Goal: Task Accomplishment & Management: Manage account settings

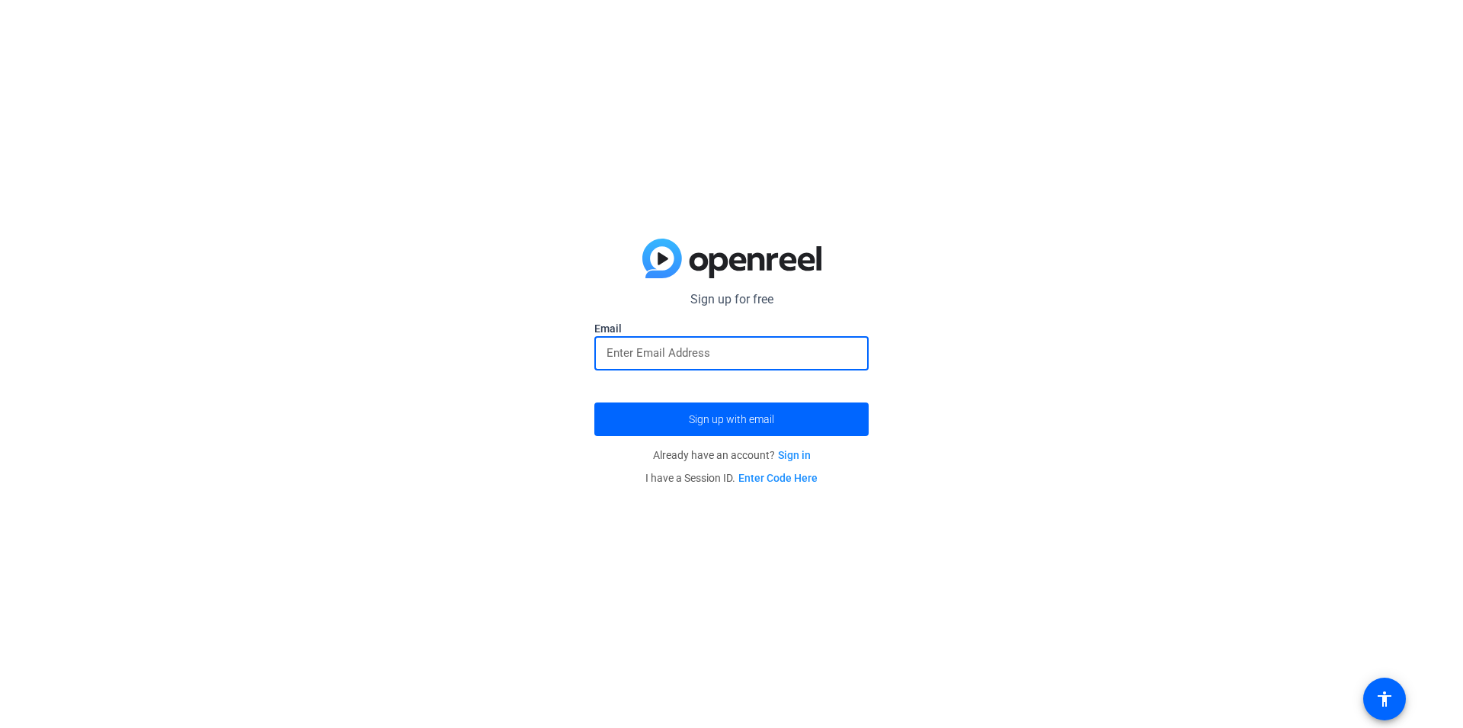
click at [695, 359] on input "email" at bounding box center [732, 353] width 250 height 18
click at [622, 360] on input "email" at bounding box center [732, 353] width 250 height 18
paste input "[EMAIL_ADDRESS][DOMAIN_NAME]"
type input "[EMAIL_ADDRESS][DOMAIN_NAME]"
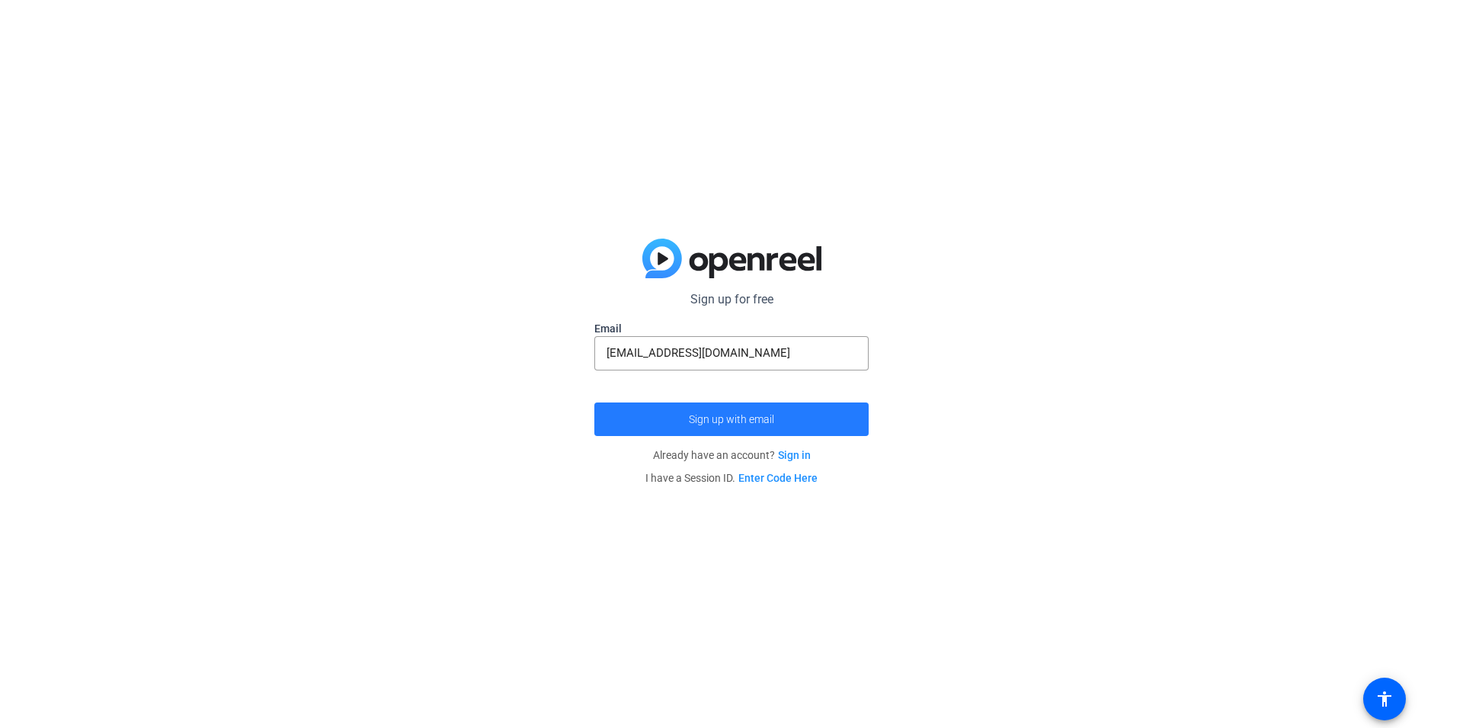
click at [749, 419] on span "Sign up with email" at bounding box center [731, 419] width 85 height 0
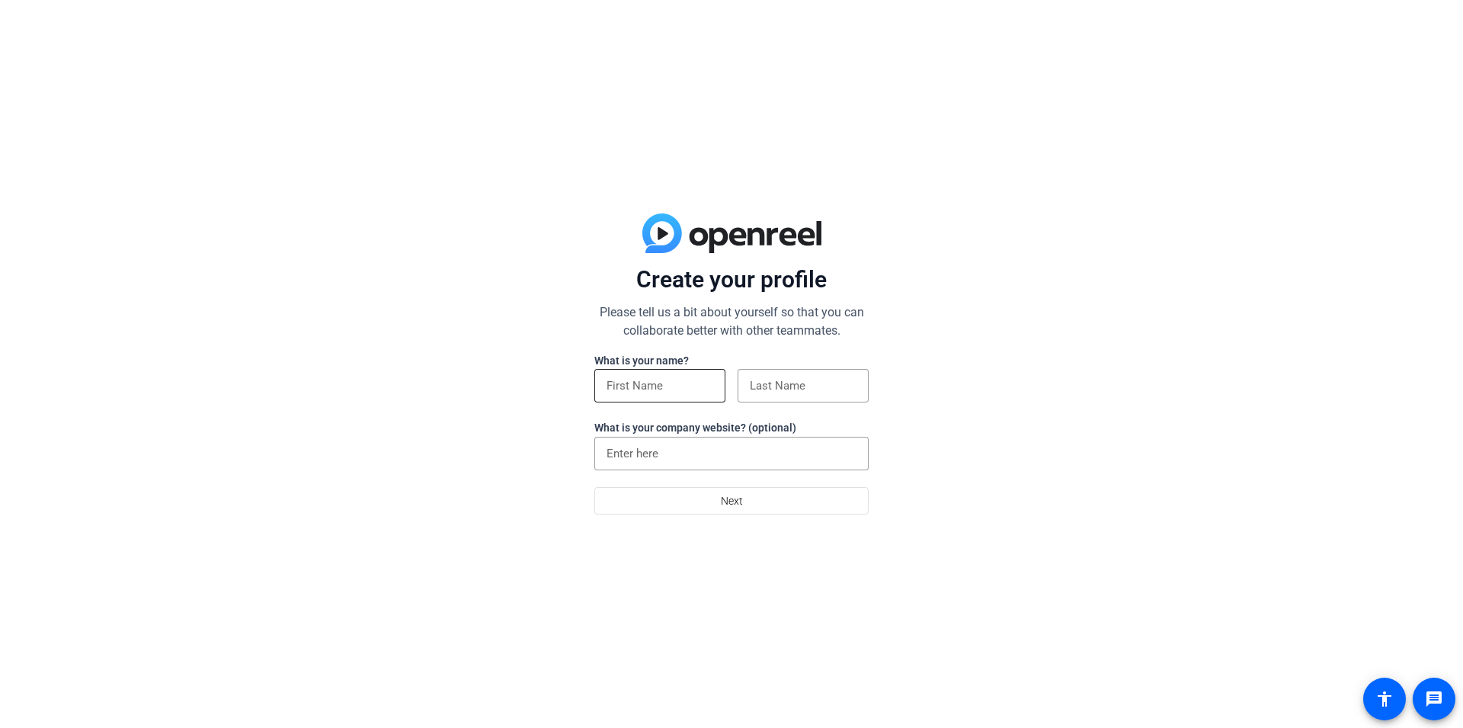
click at [636, 392] on input at bounding box center [660, 385] width 107 height 18
type input "[PERSON_NAME]"
click at [762, 382] on input at bounding box center [803, 385] width 107 height 18
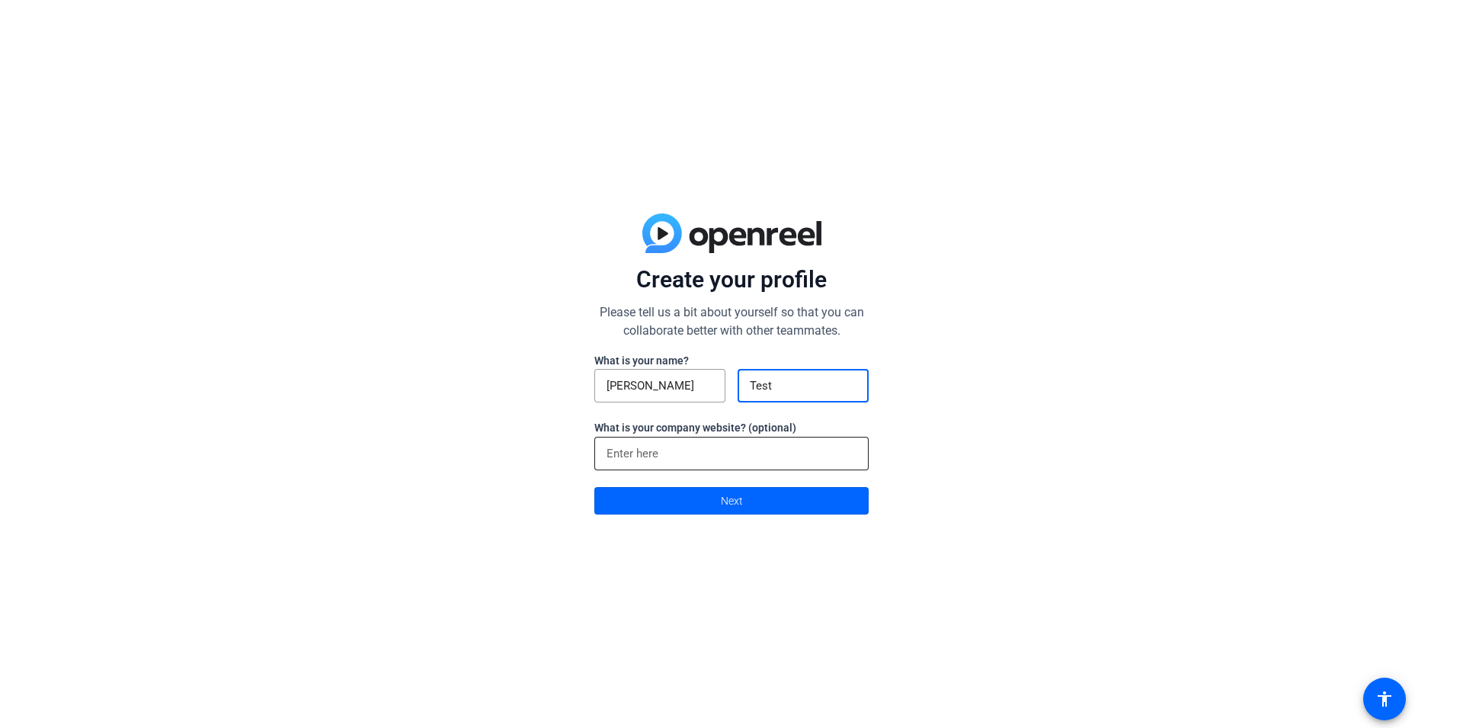
type input "Test"
click at [662, 453] on input at bounding box center [732, 453] width 250 height 18
type input "[PERSON_NAME][DOMAIN_NAME]"
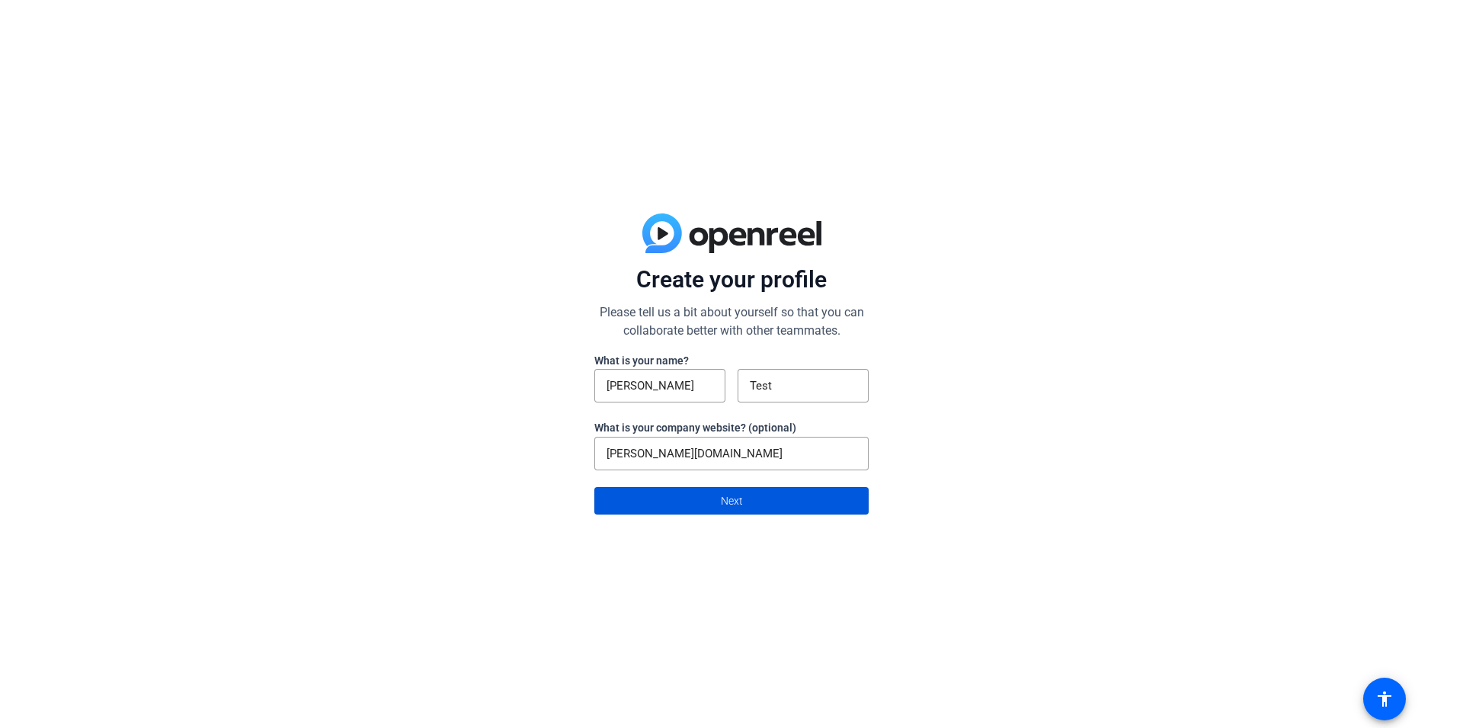
click at [758, 495] on span at bounding box center [731, 500] width 273 height 37
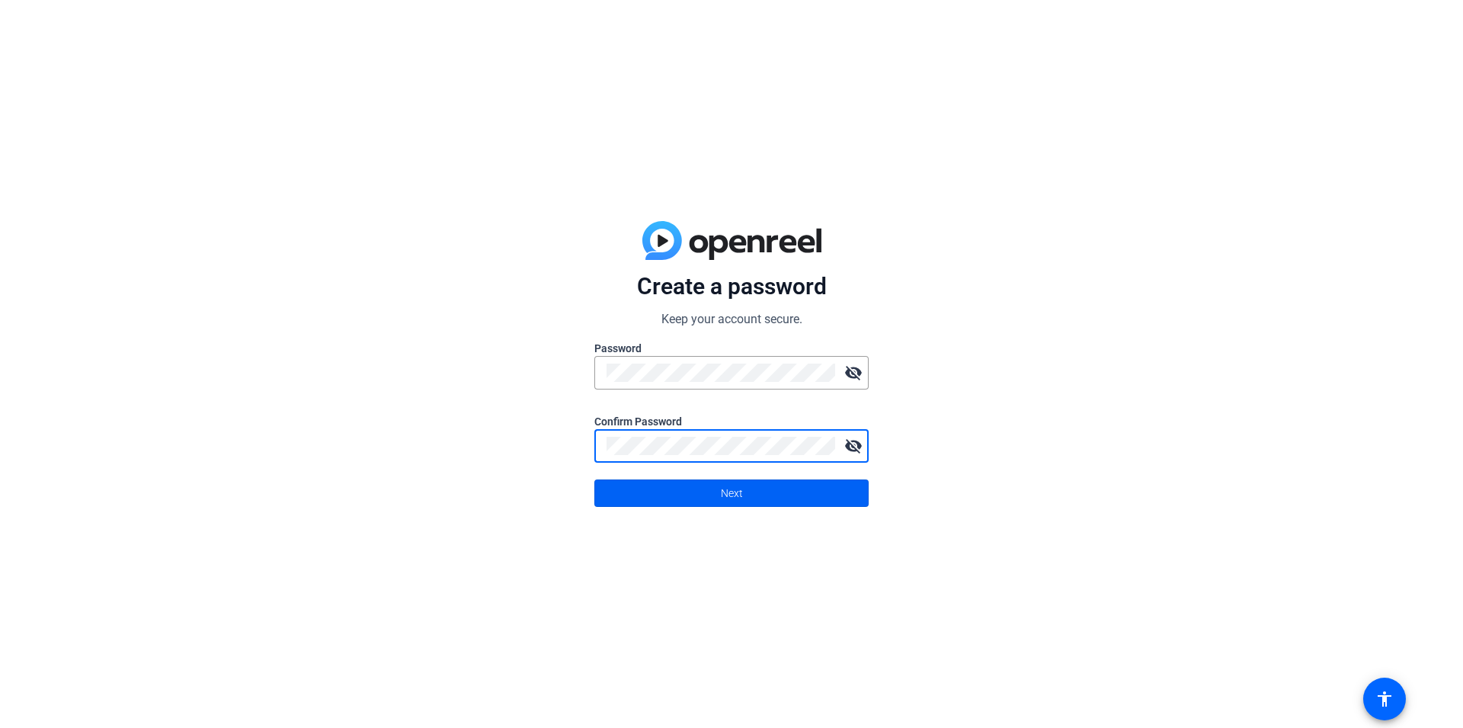
click at [700, 485] on span at bounding box center [731, 493] width 273 height 37
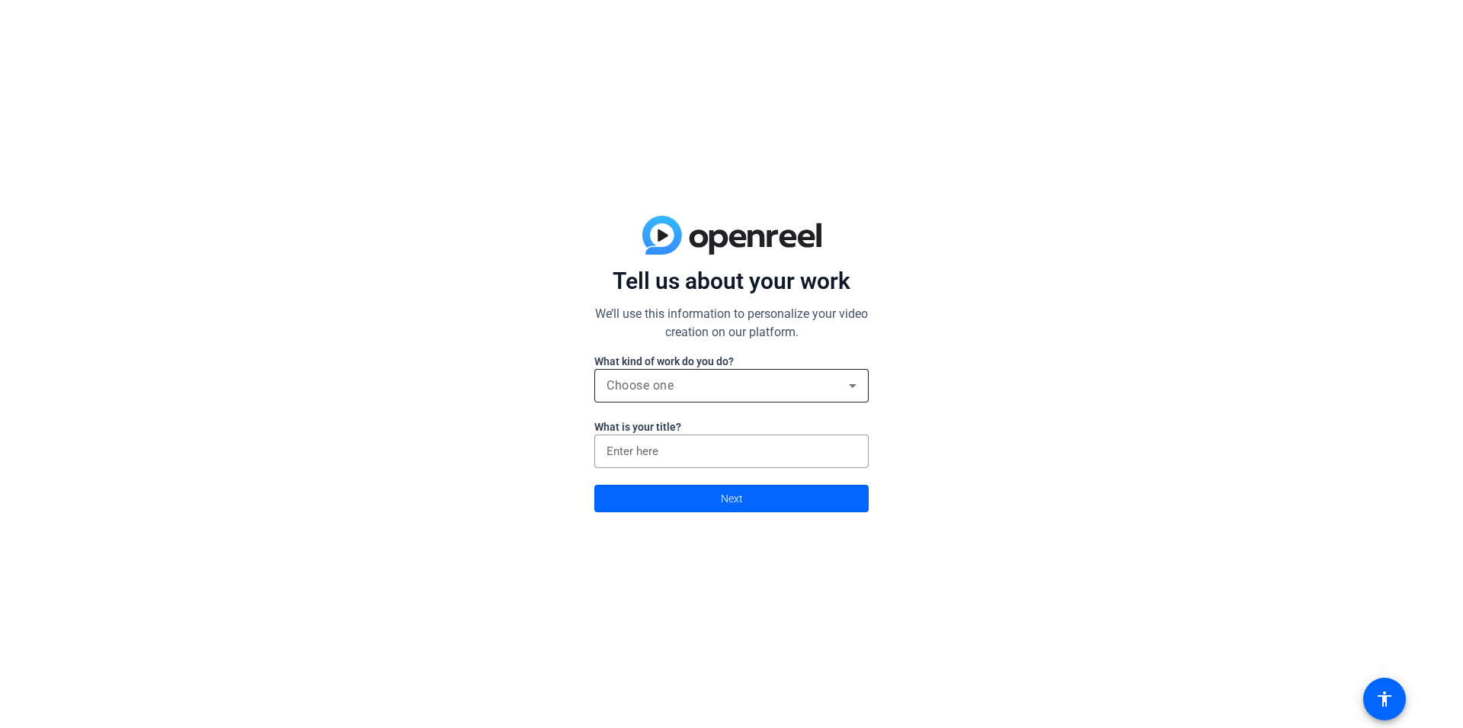
click at [645, 386] on span "Choose one" at bounding box center [640, 385] width 67 height 14
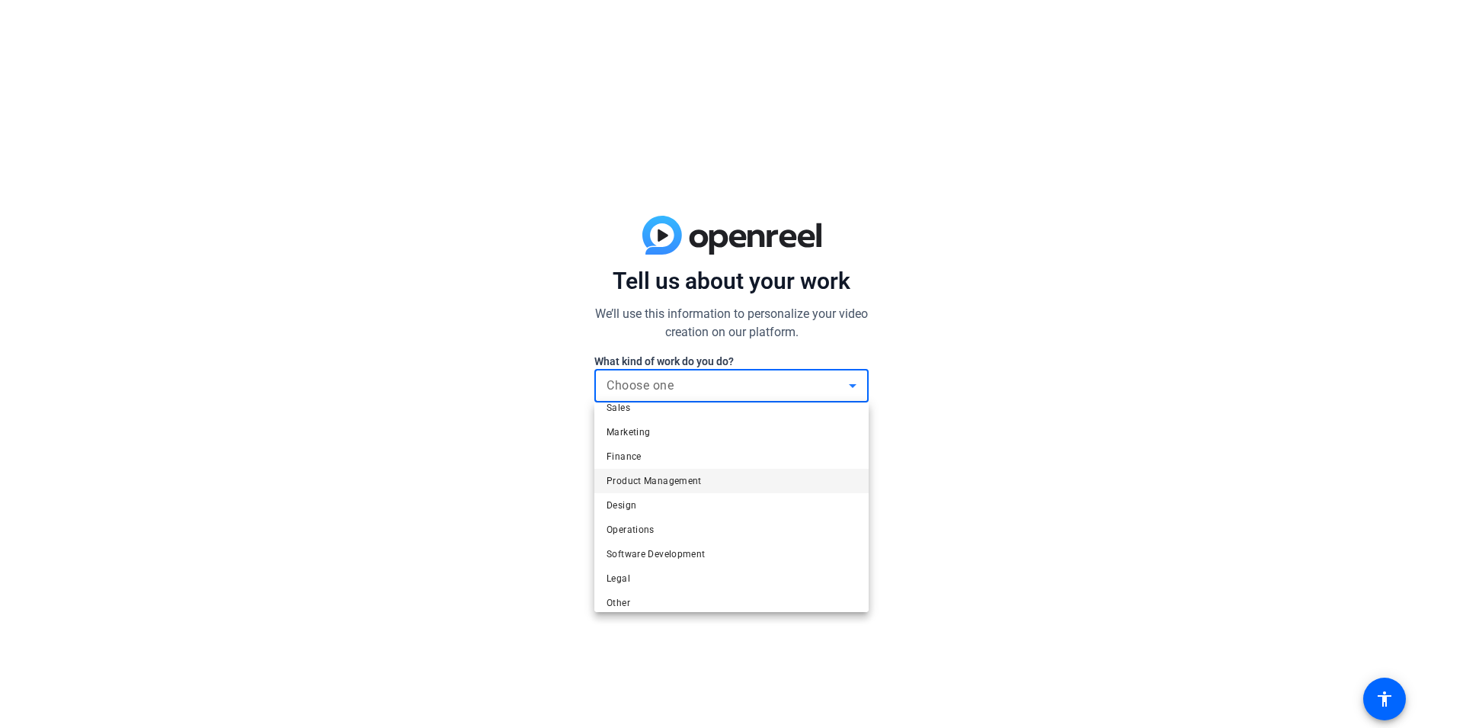
scroll to position [46, 0]
click at [653, 542] on span "Software Development" at bounding box center [656, 545] width 99 height 18
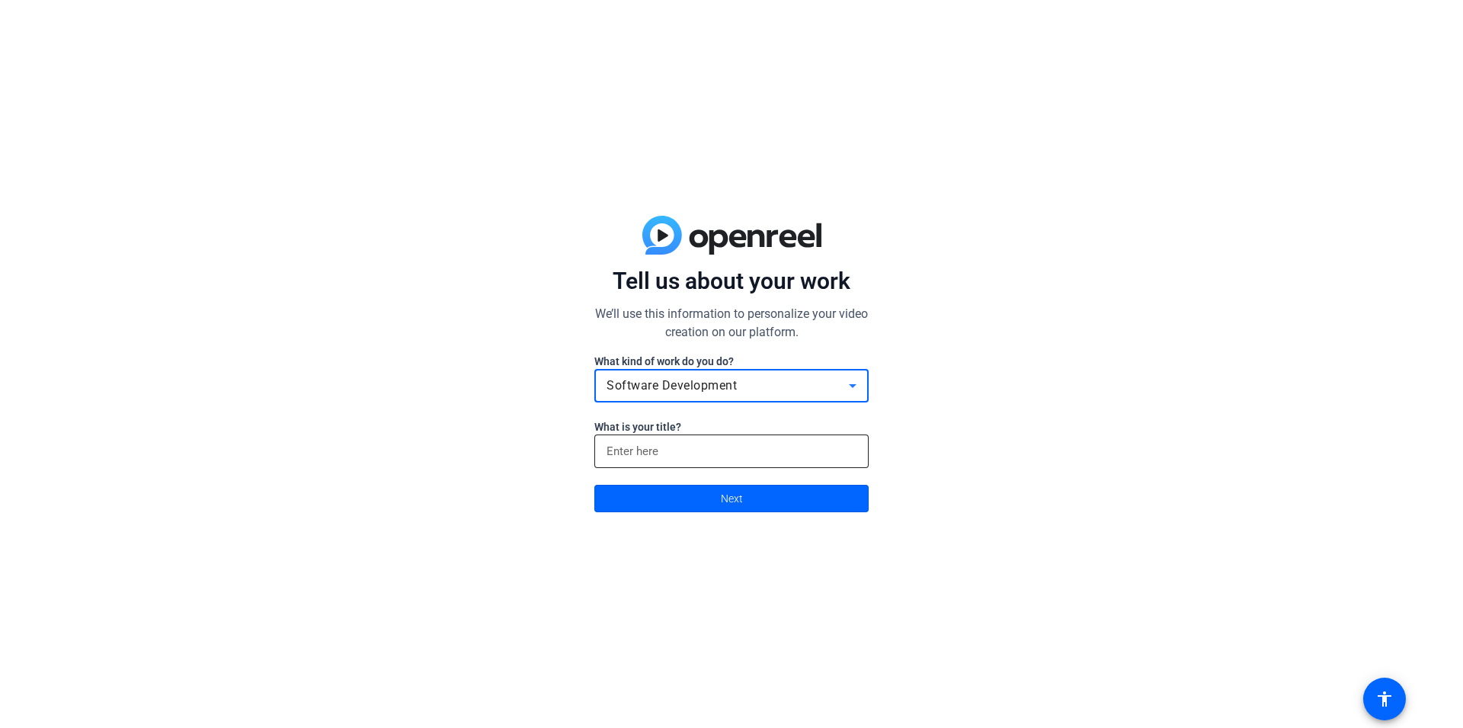
click at [703, 455] on input at bounding box center [732, 451] width 250 height 18
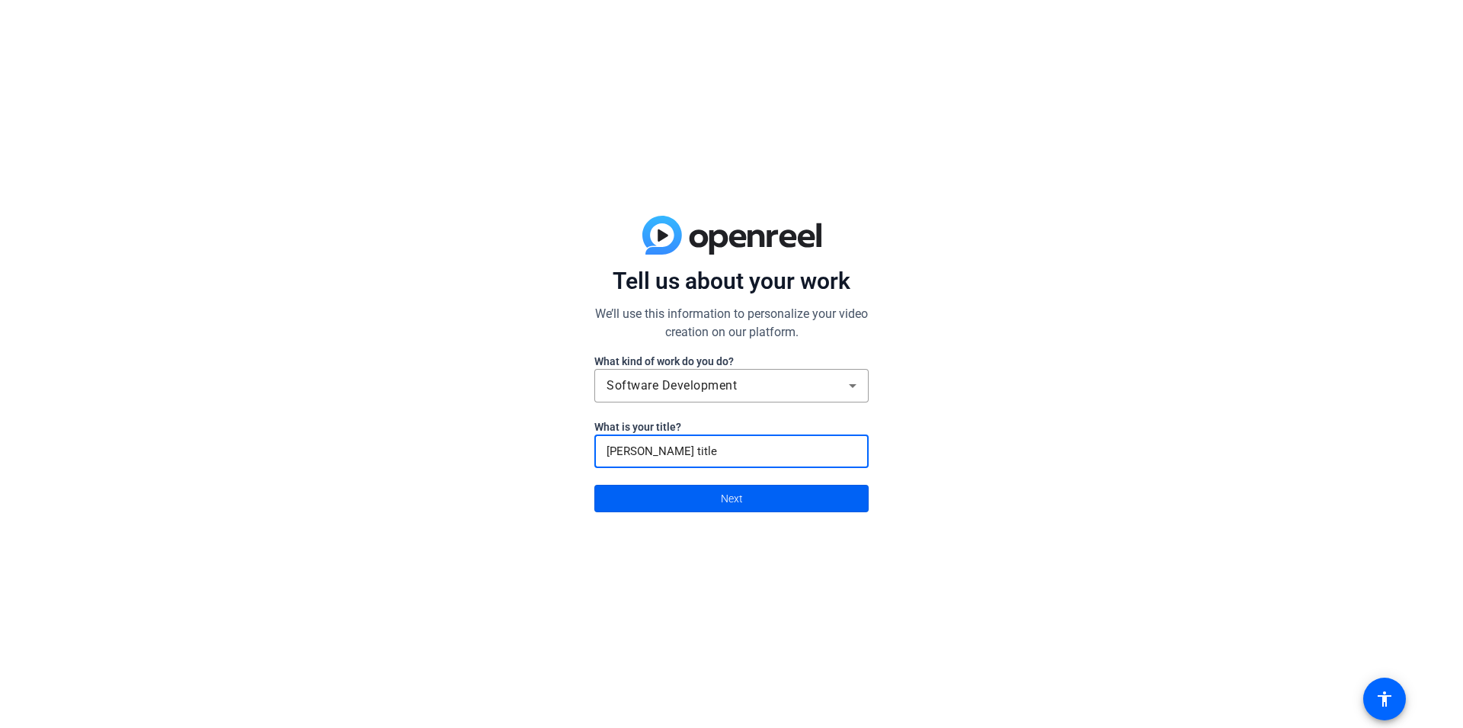
type input "Alice title"
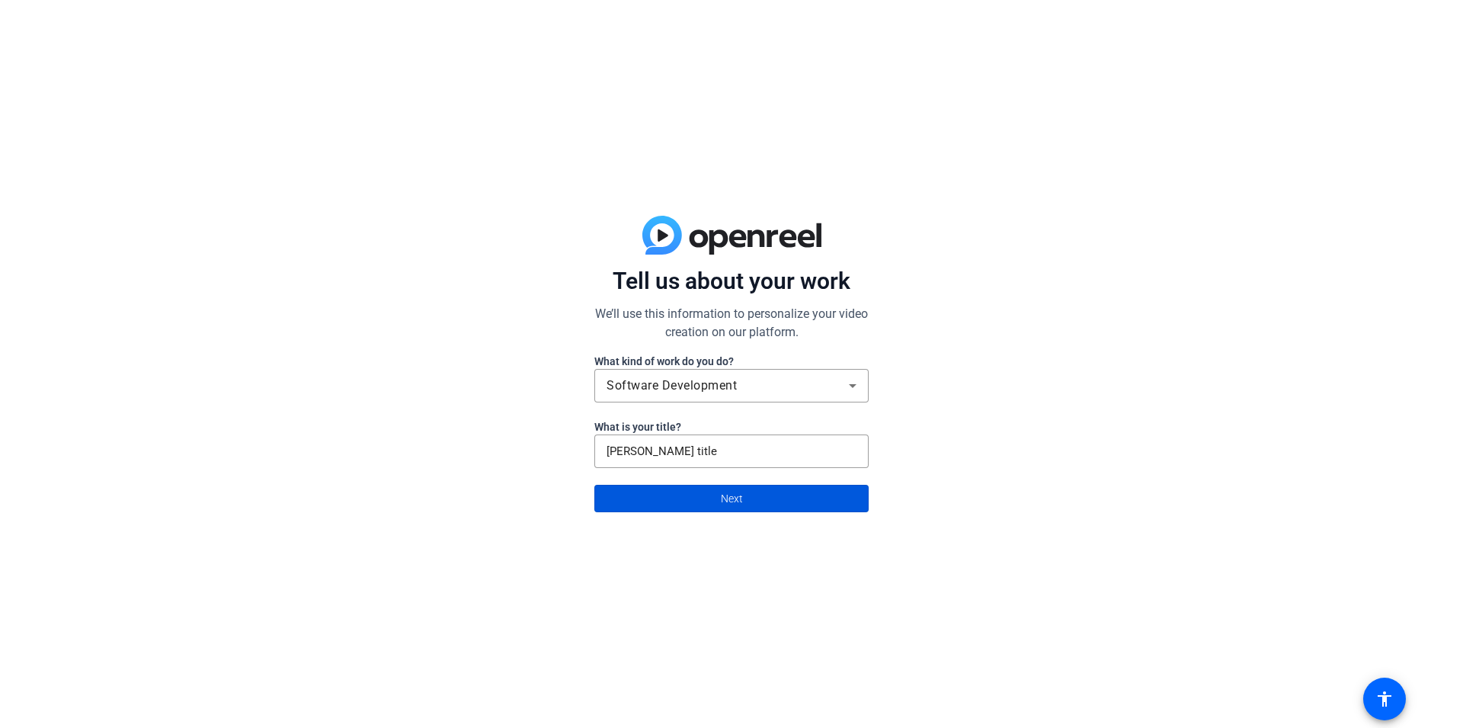
click at [749, 492] on span at bounding box center [731, 498] width 273 height 37
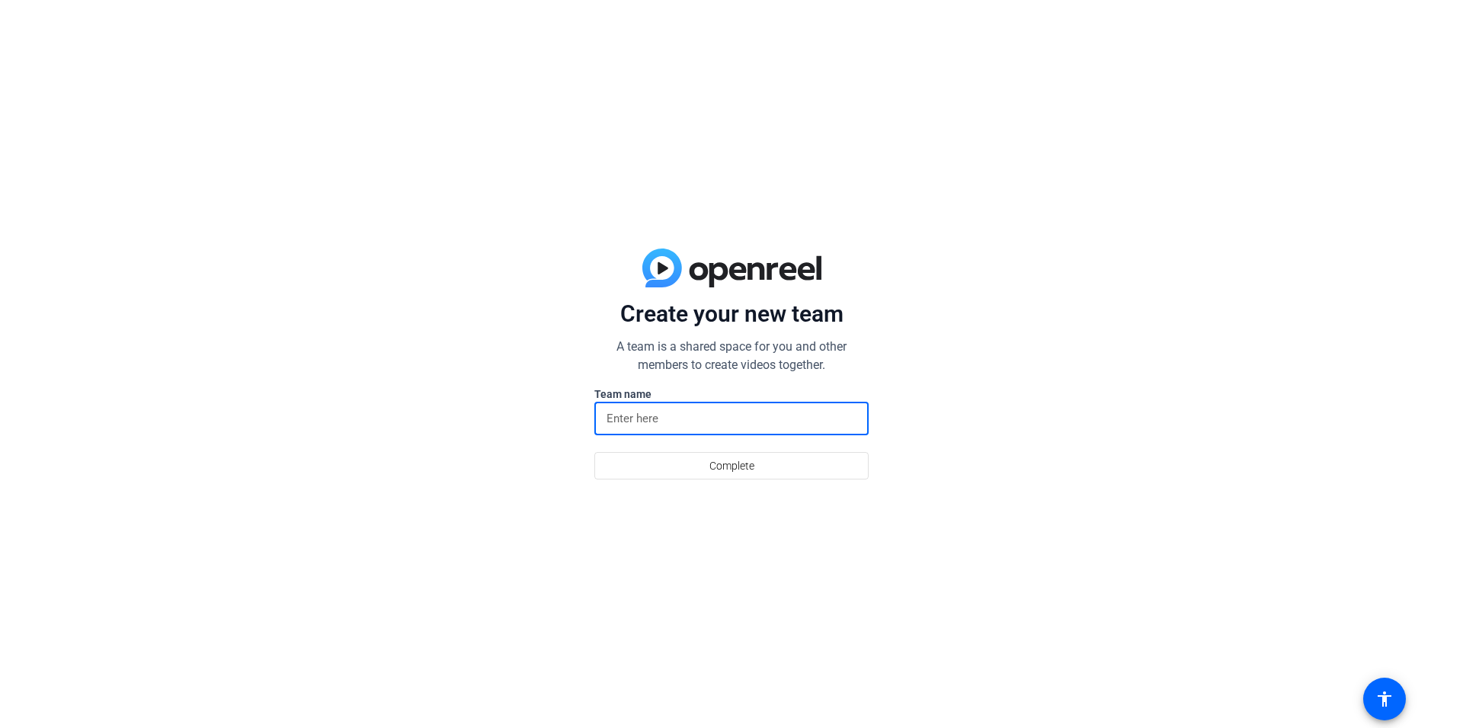
click at [668, 416] on input at bounding box center [732, 418] width 250 height 18
type input "Alice Team"
click at [763, 466] on span at bounding box center [731, 465] width 273 height 37
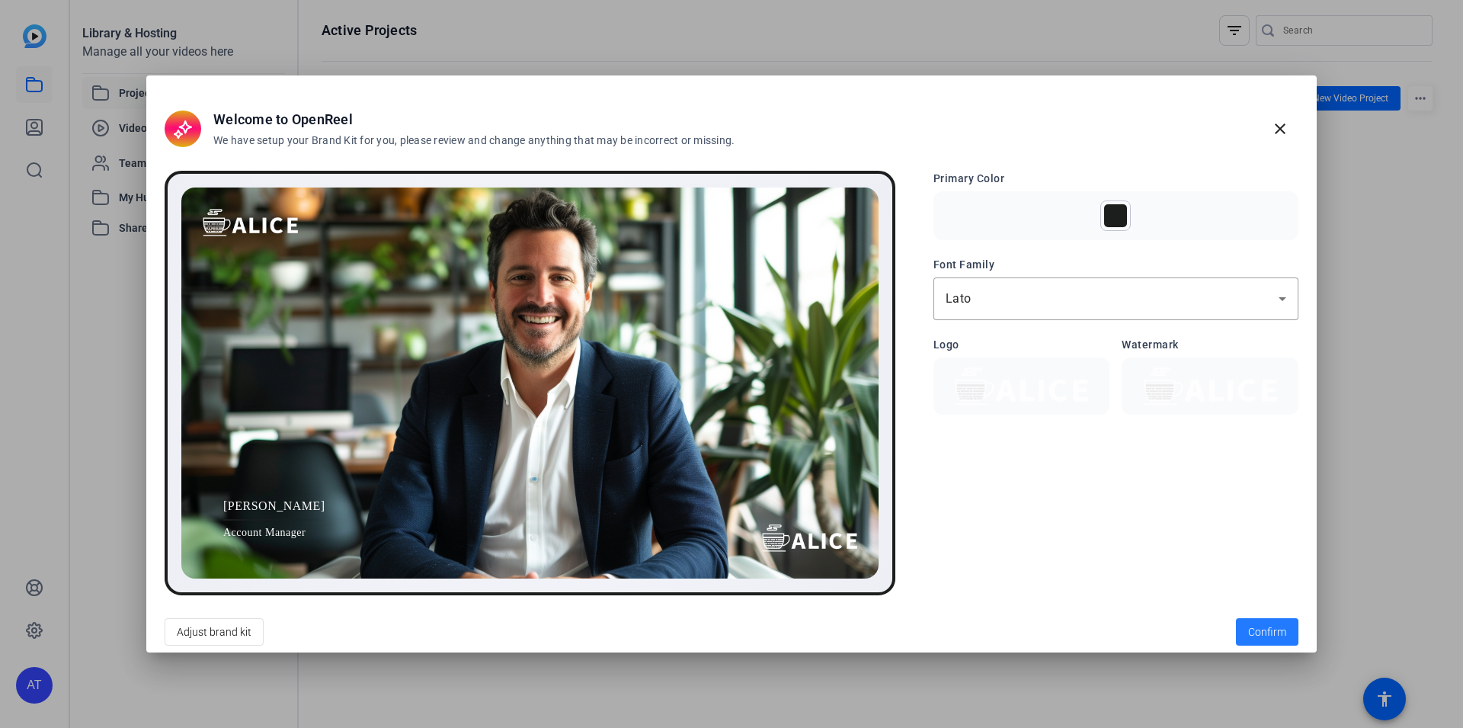
click at [1265, 625] on span "Confirm" at bounding box center [1267, 632] width 38 height 16
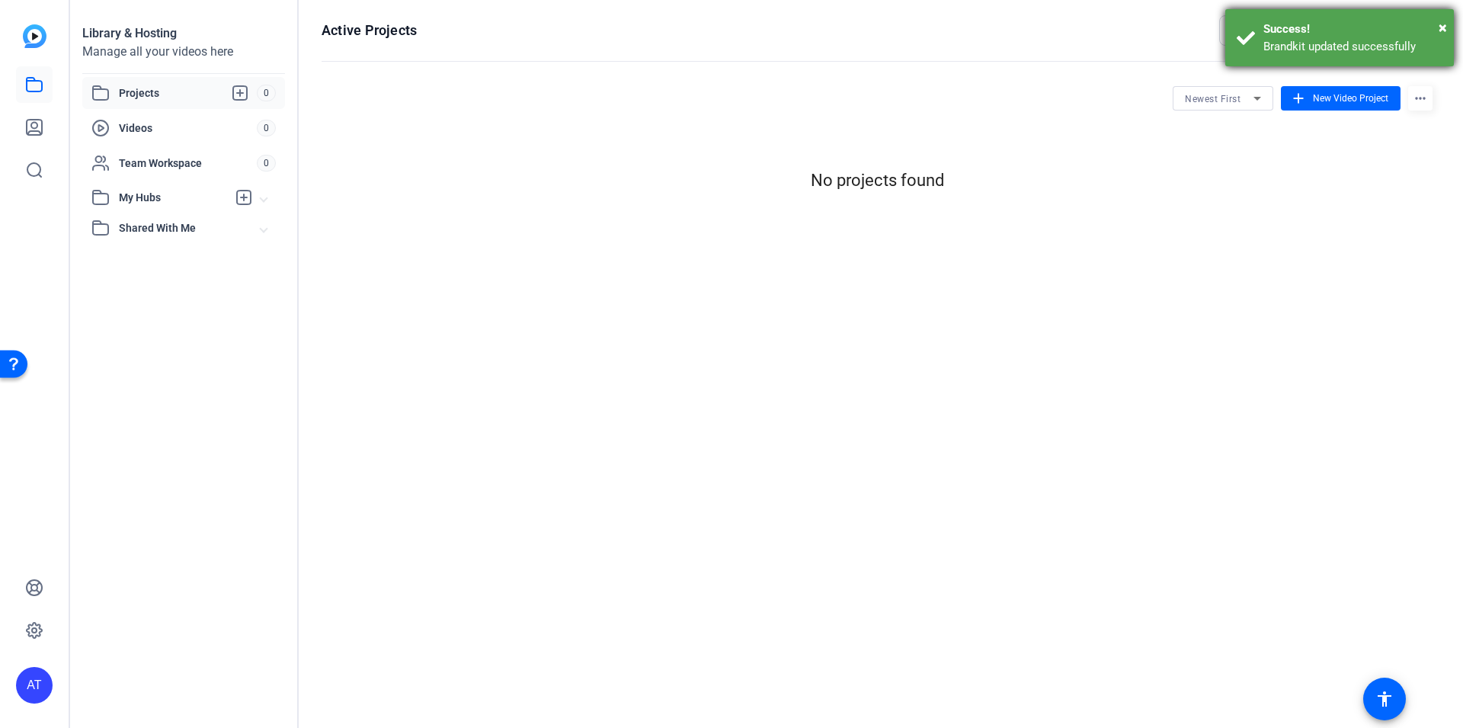
click at [1437, 28] on div "Success!" at bounding box center [1353, 30] width 179 height 18
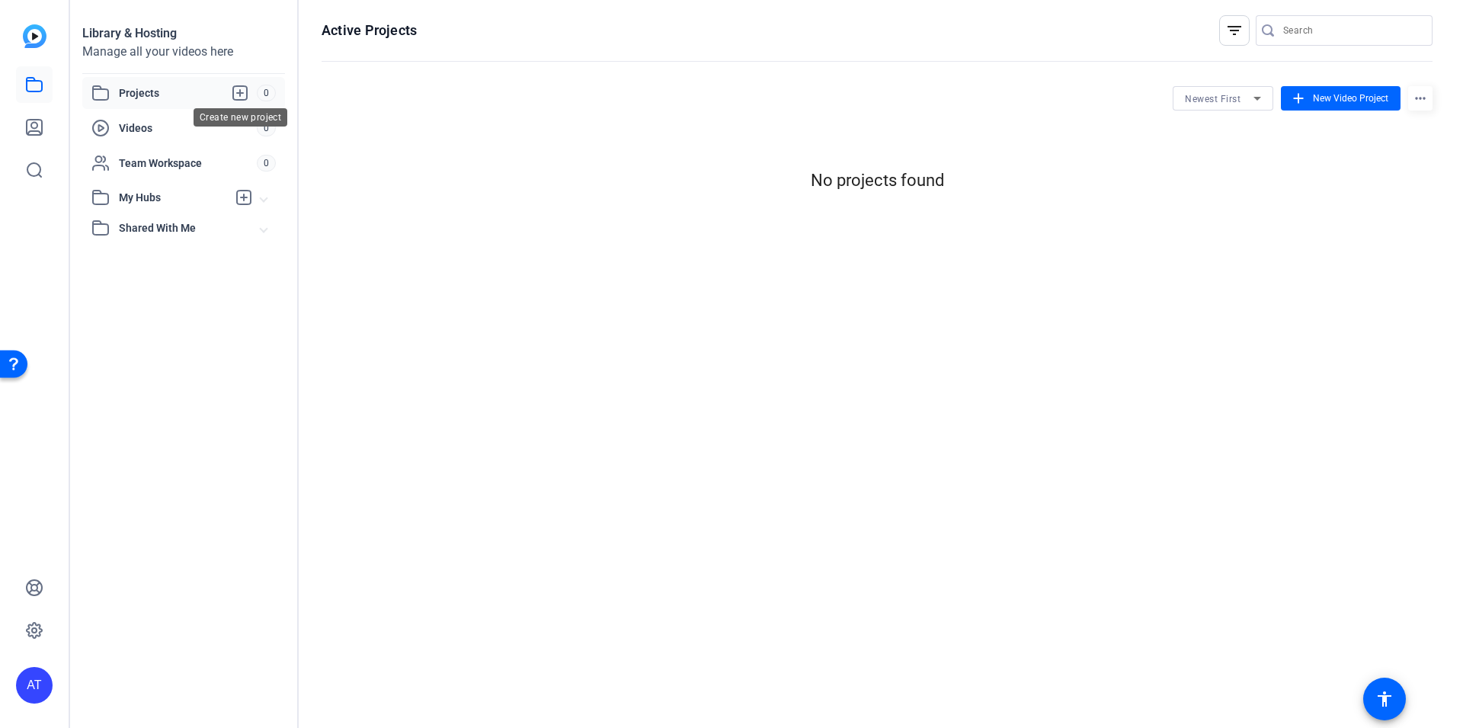
click at [241, 86] on icon at bounding box center [240, 93] width 14 height 14
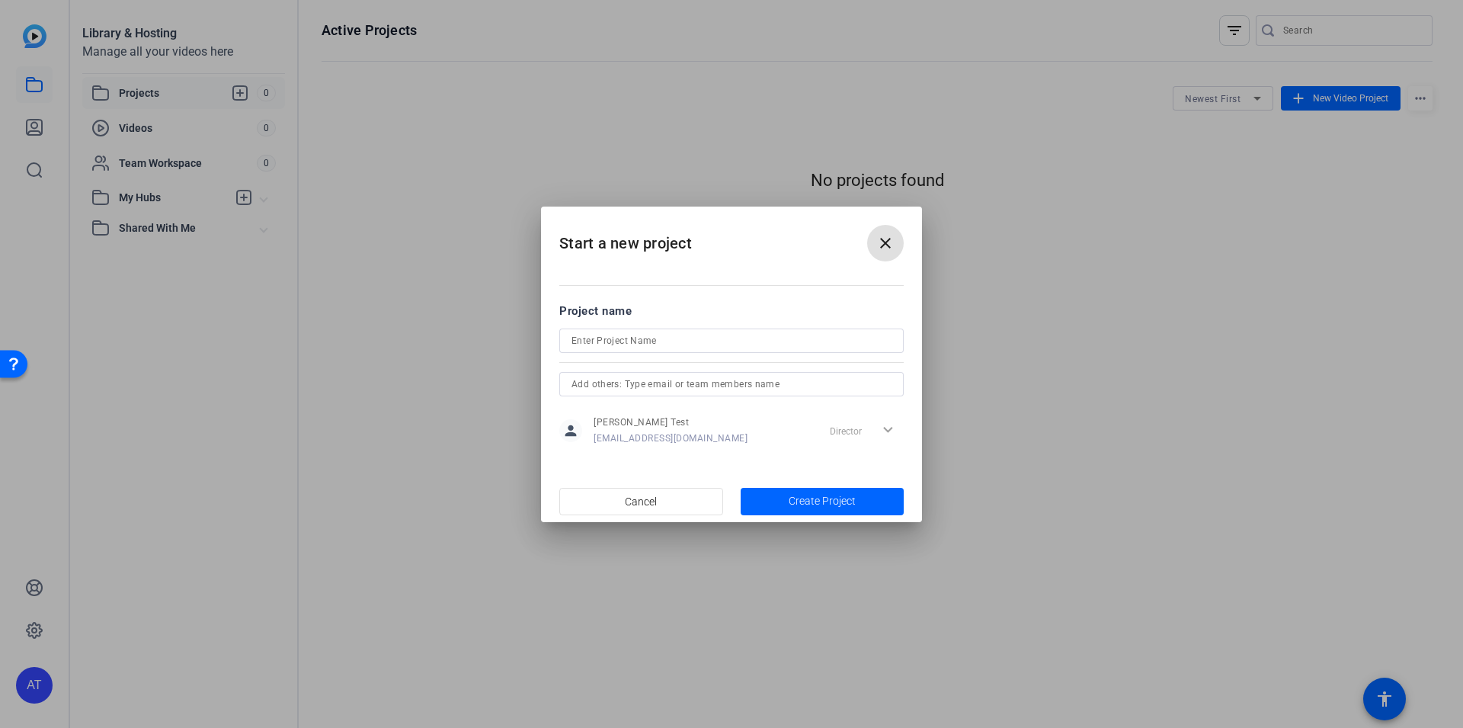
click at [617, 347] on input at bounding box center [732, 341] width 320 height 18
type input "Alice Project"
click at [790, 500] on span "Create Project" at bounding box center [822, 501] width 67 height 16
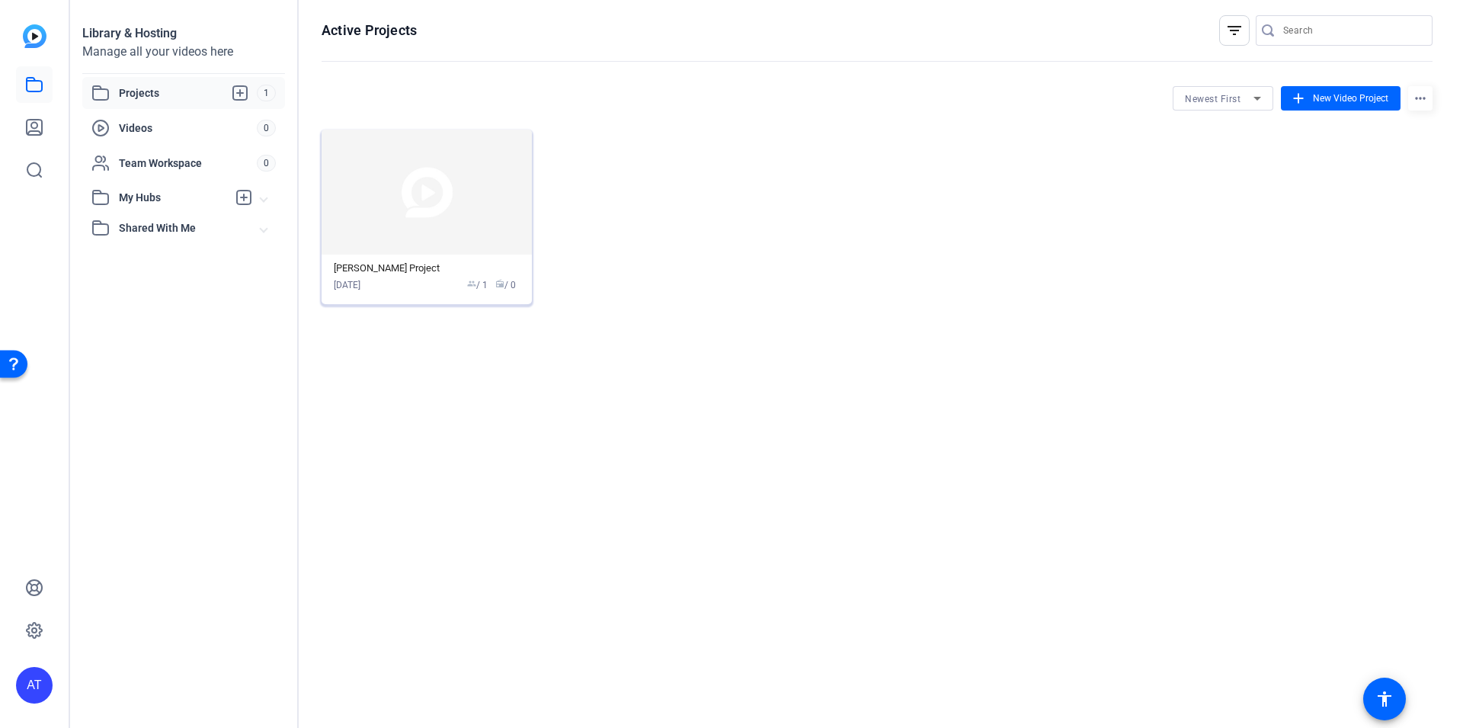
click at [415, 233] on img at bounding box center [427, 192] width 210 height 125
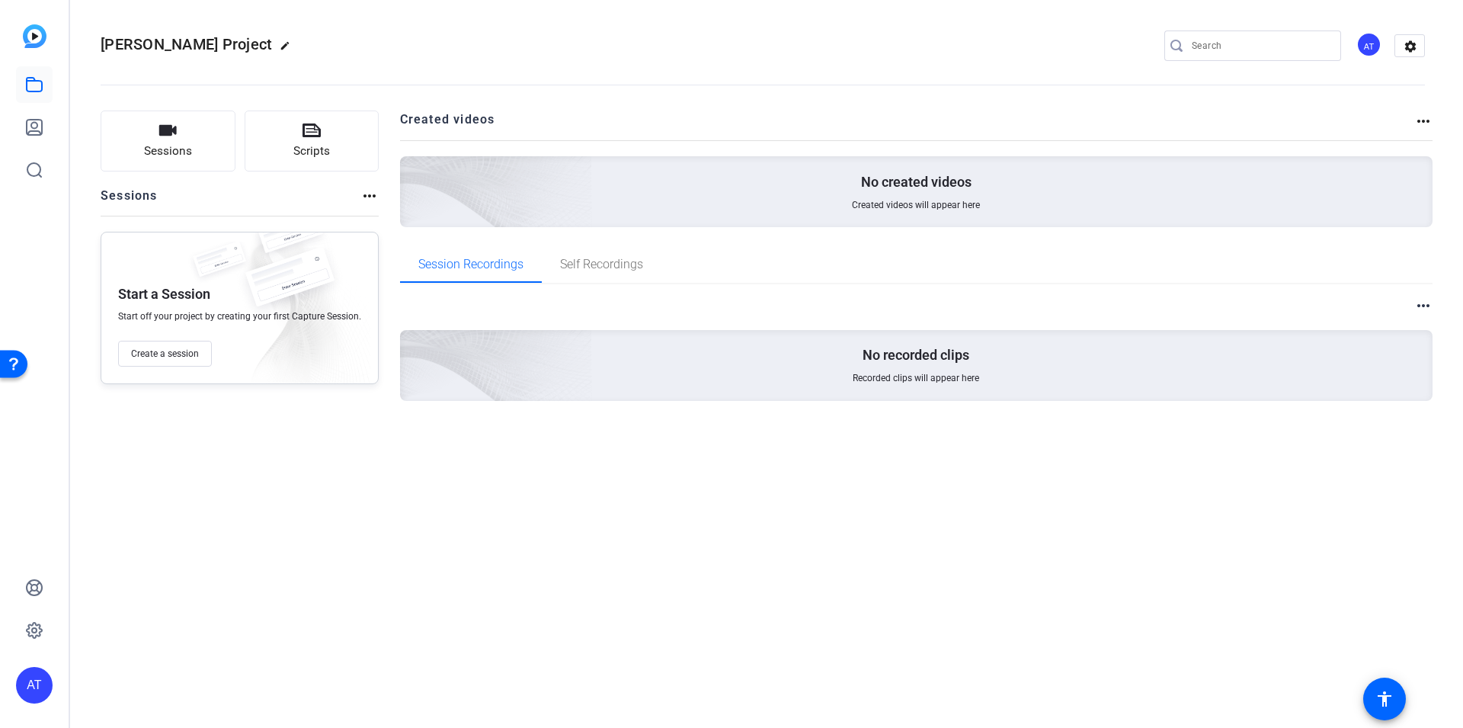
click at [573, 62] on openreel-divider-bar at bounding box center [763, 80] width 1325 height 46
click at [1370, 46] on div "AT" at bounding box center [1369, 44] width 25 height 25
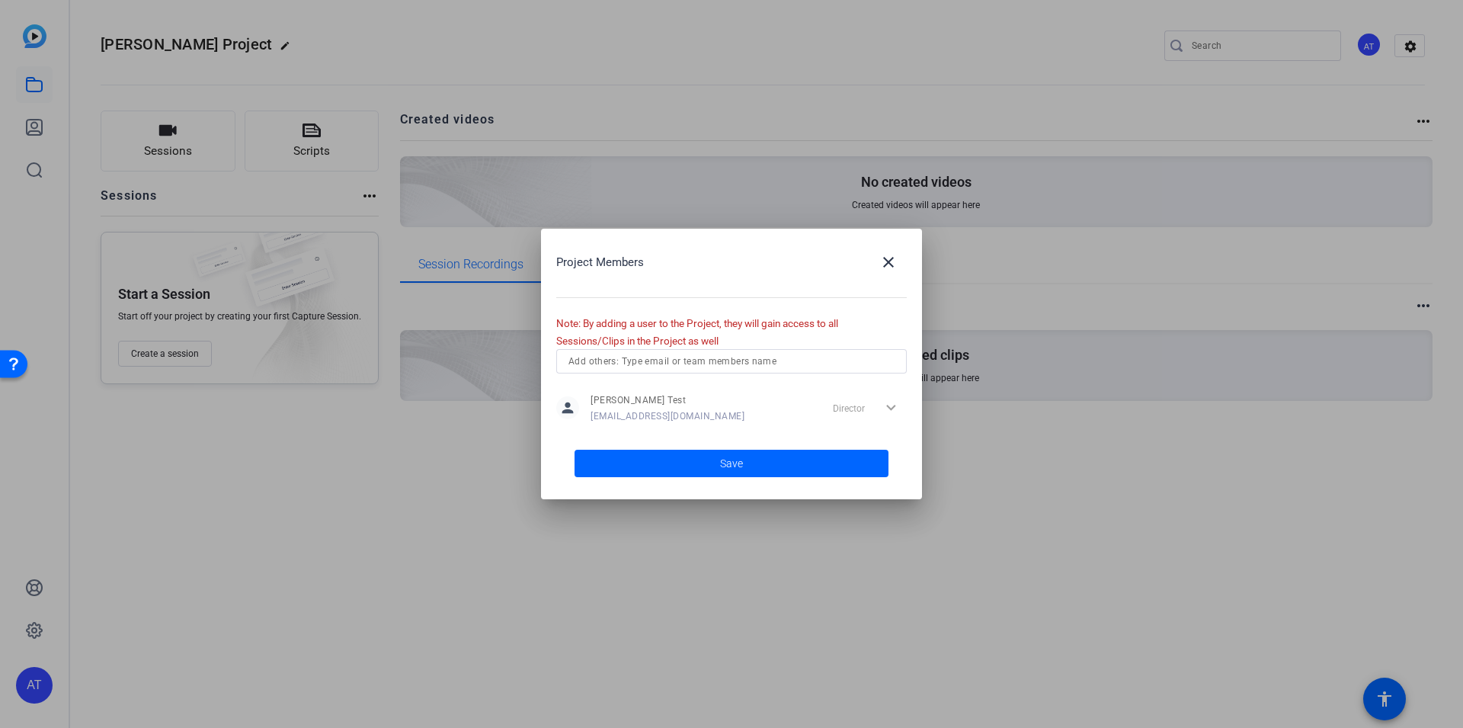
click at [1370, 46] on div at bounding box center [731, 364] width 1463 height 728
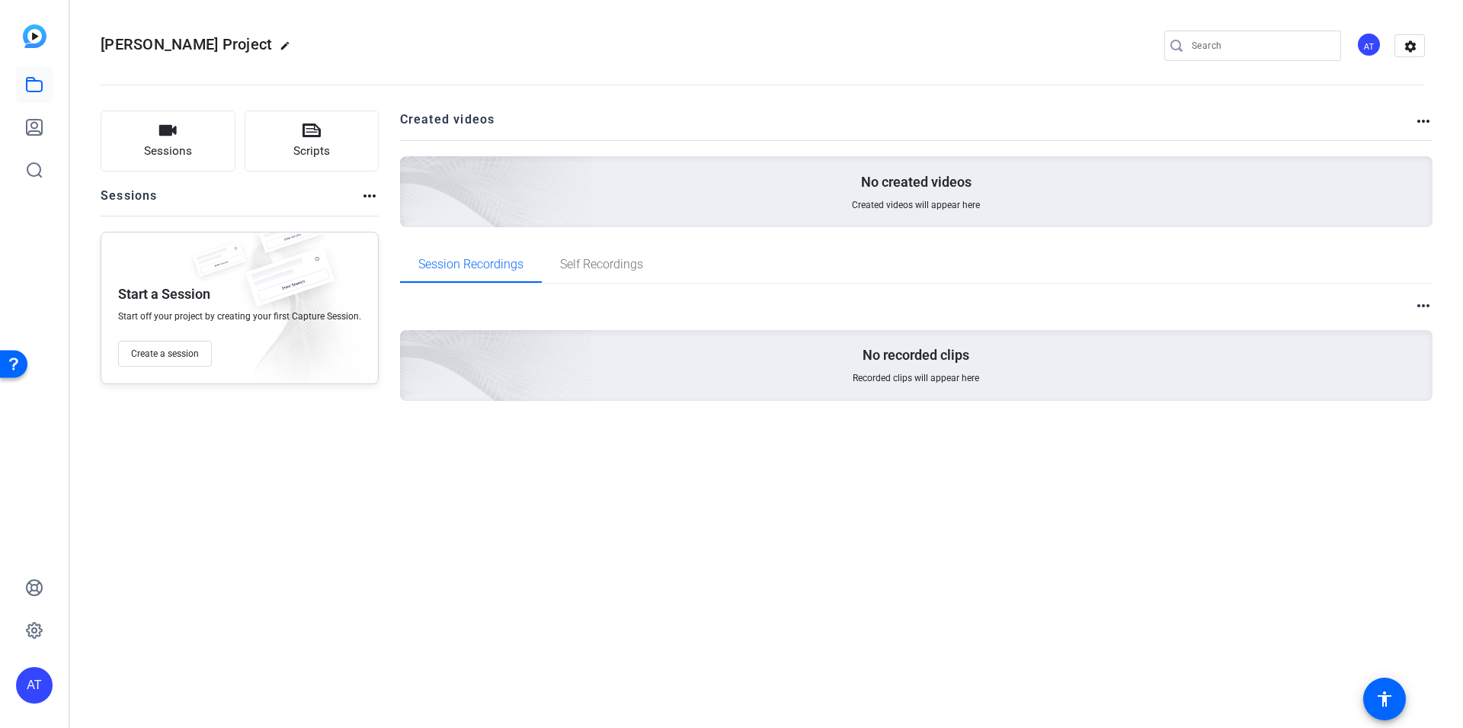
click at [537, 441] on div "more_horiz No recorded clips Recorded clips will appear here" at bounding box center [916, 366] width 1033 height 165
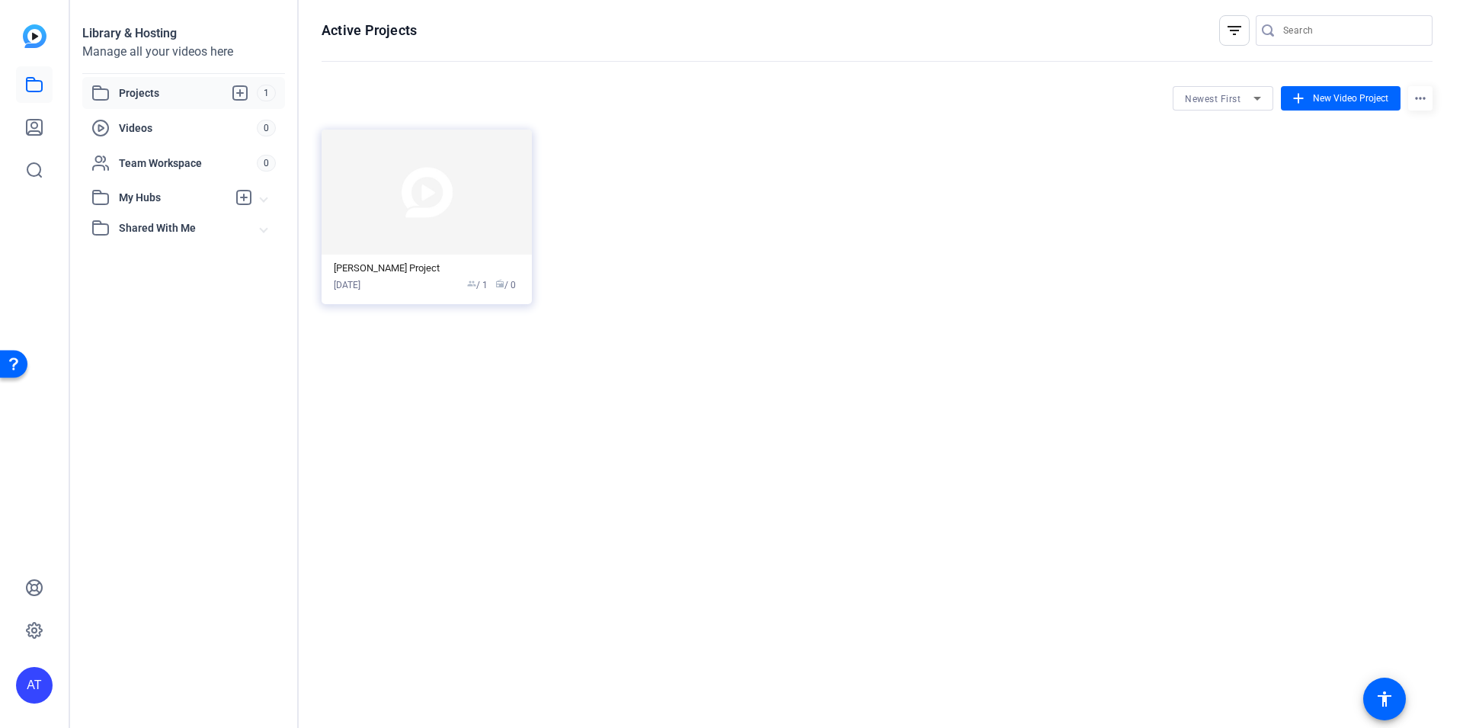
click at [712, 231] on div "Alice Project Oct 08, 2025 group / 1 radio / 0" at bounding box center [877, 217] width 1111 height 175
click at [30, 689] on div "AT" at bounding box center [34, 685] width 37 height 37
click at [37, 643] on div "AT Alice Test Alice Team logout" at bounding box center [122, 660] width 213 height 87
click at [31, 623] on icon at bounding box center [34, 630] width 18 height 18
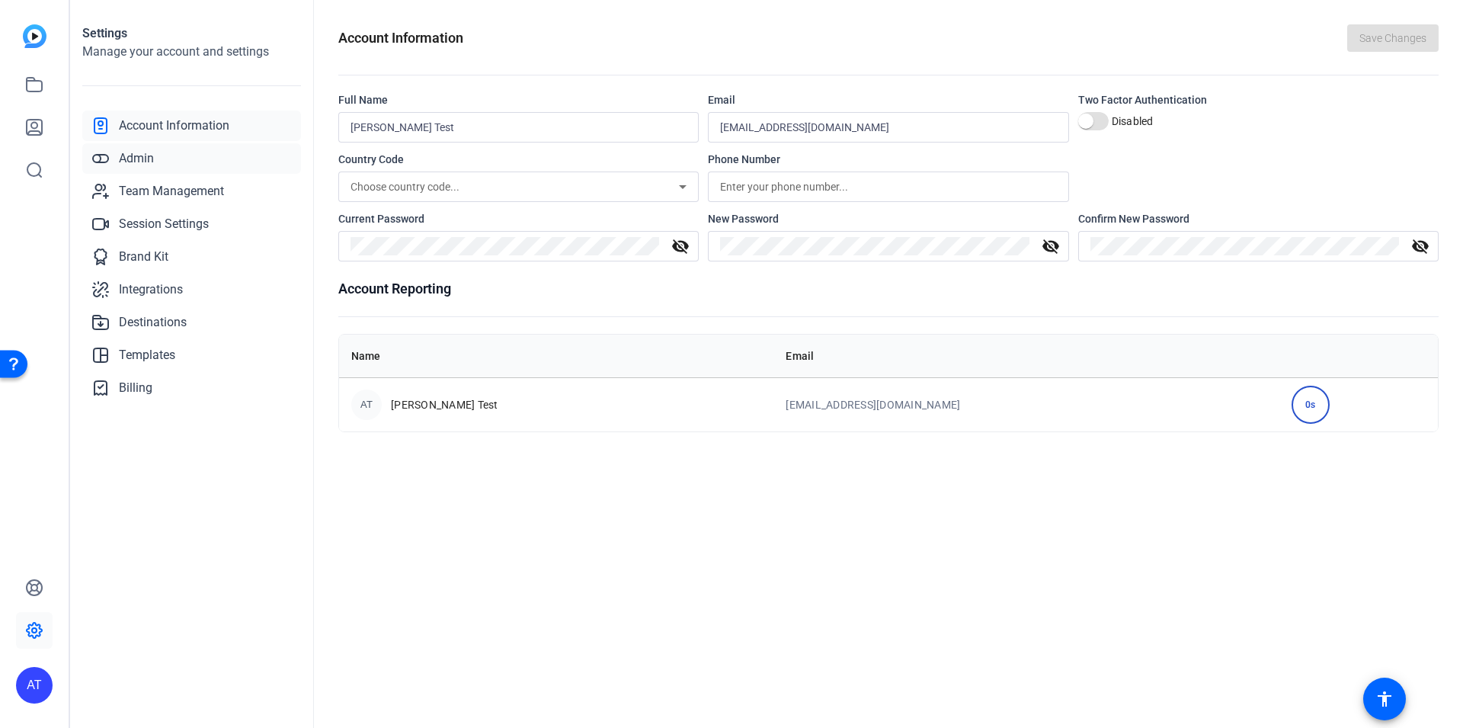
click at [143, 171] on link "Admin" at bounding box center [191, 158] width 219 height 30
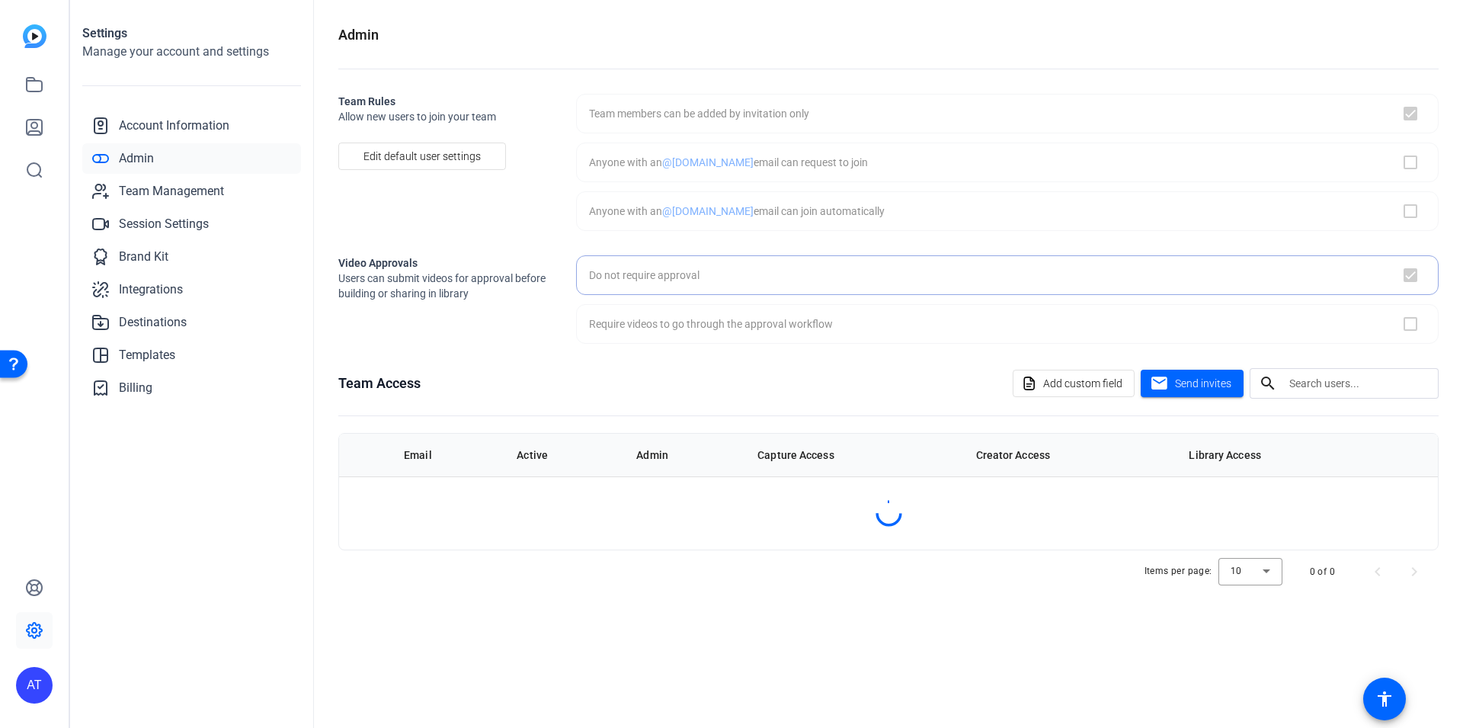
checkbox input "true"
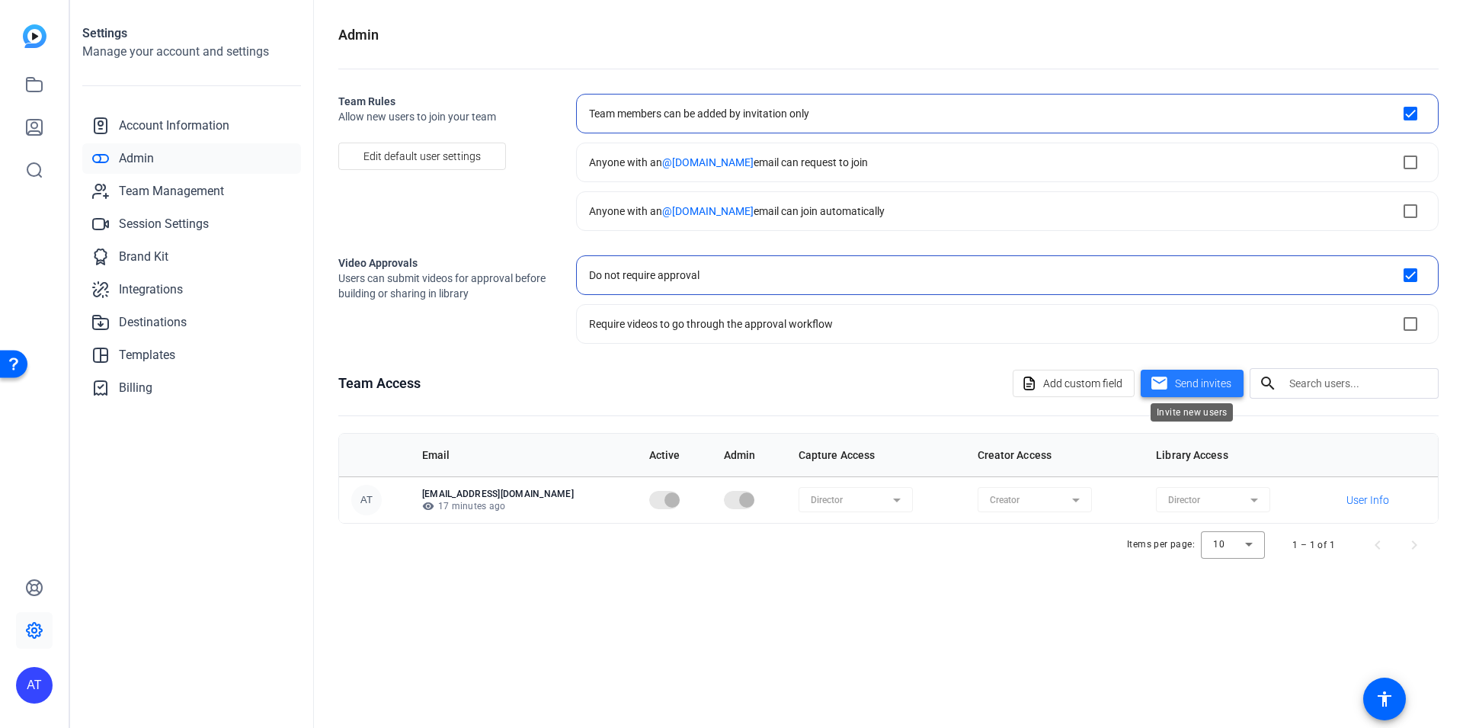
click at [1167, 375] on mat-icon "mail" at bounding box center [1159, 383] width 19 height 19
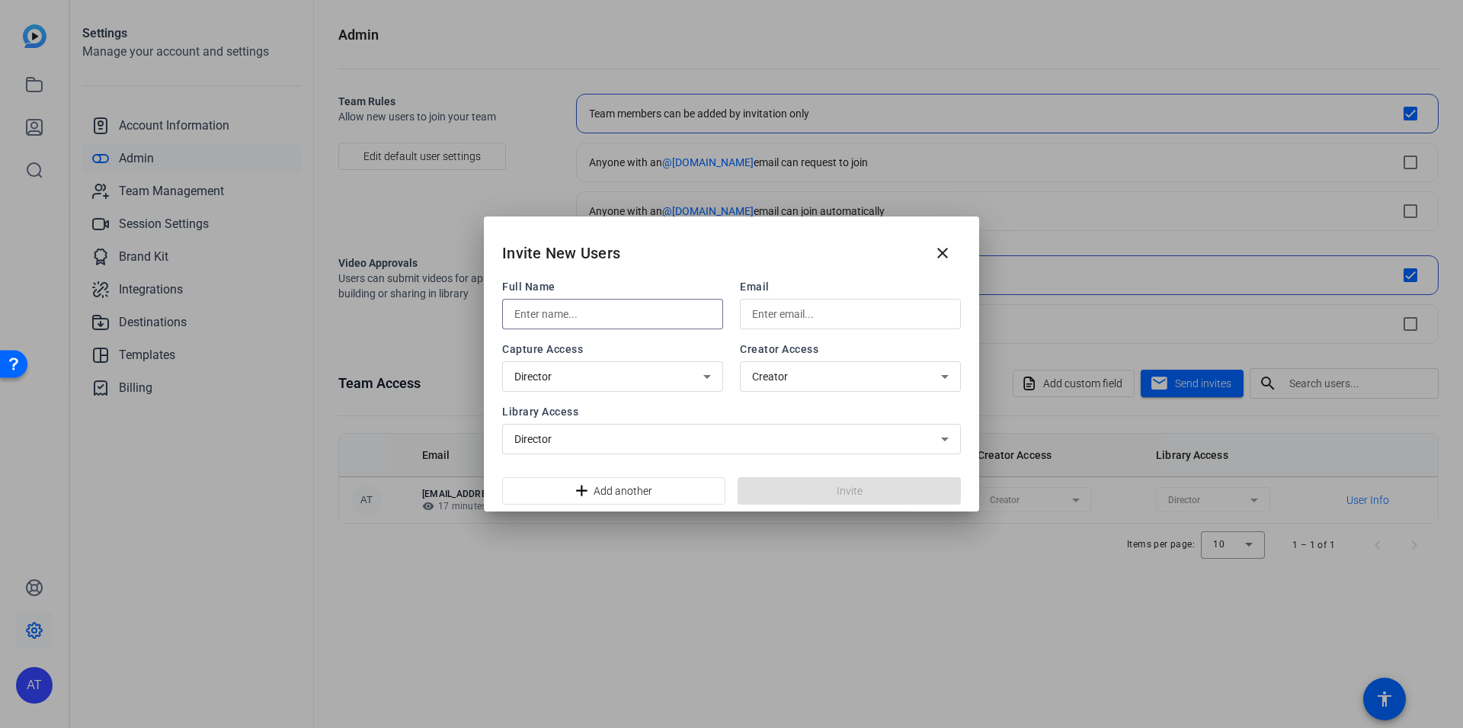
click at [565, 316] on input "text" at bounding box center [612, 314] width 197 height 18
type input "a"
type input "Alice Test"
click at [817, 320] on input "text" at bounding box center [850, 314] width 197 height 18
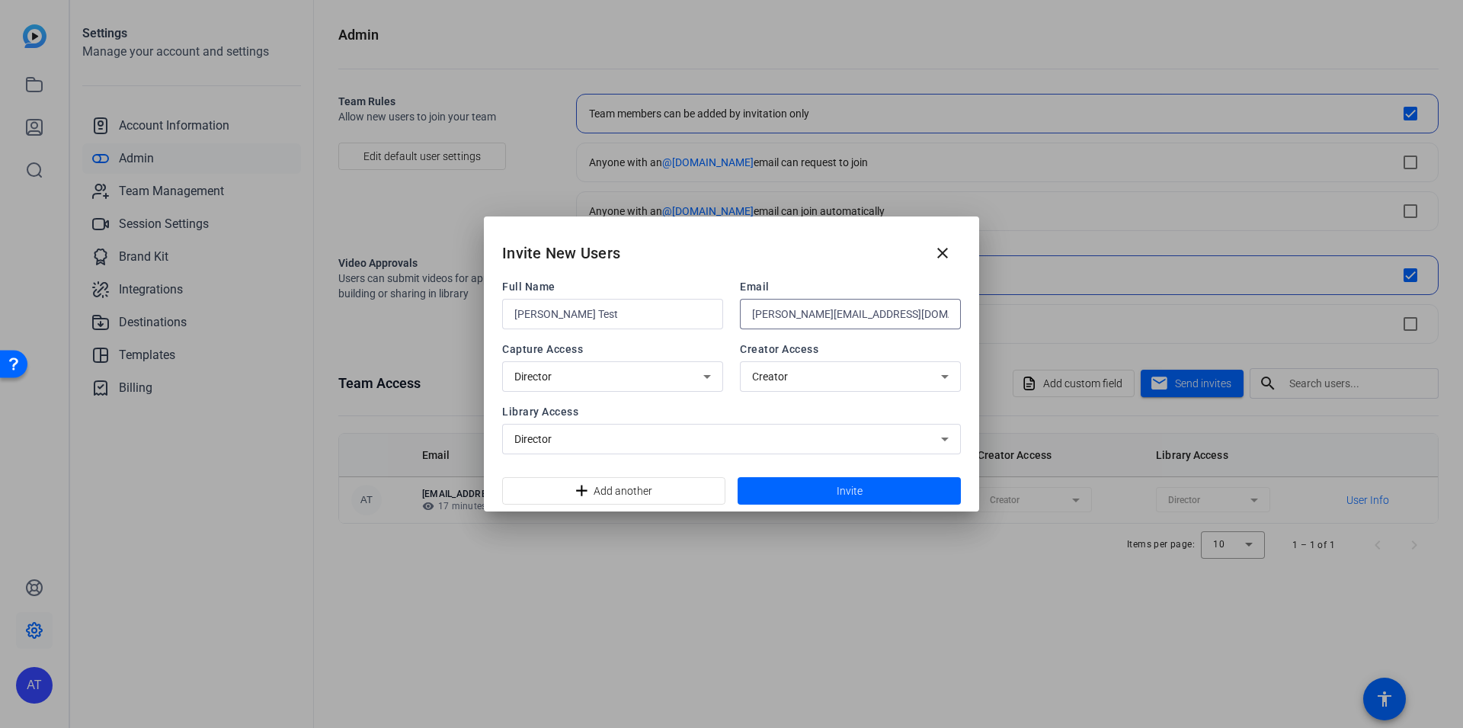
type input "alice@12gmail.com"
click at [784, 375] on span "Creator" at bounding box center [770, 376] width 36 height 12
click at [784, 375] on div at bounding box center [731, 364] width 1463 height 728
click at [820, 480] on span at bounding box center [849, 491] width 223 height 37
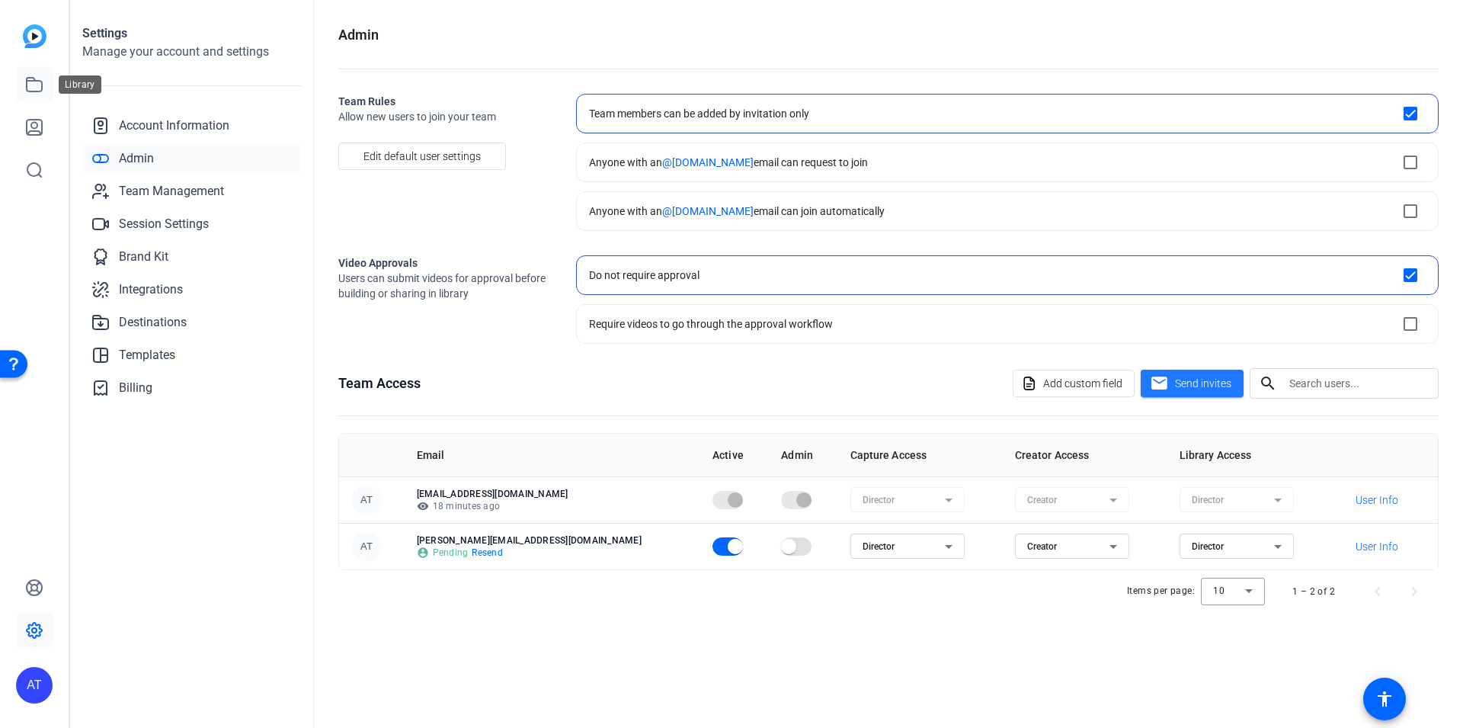
click at [39, 91] on icon at bounding box center [34, 85] width 15 height 14
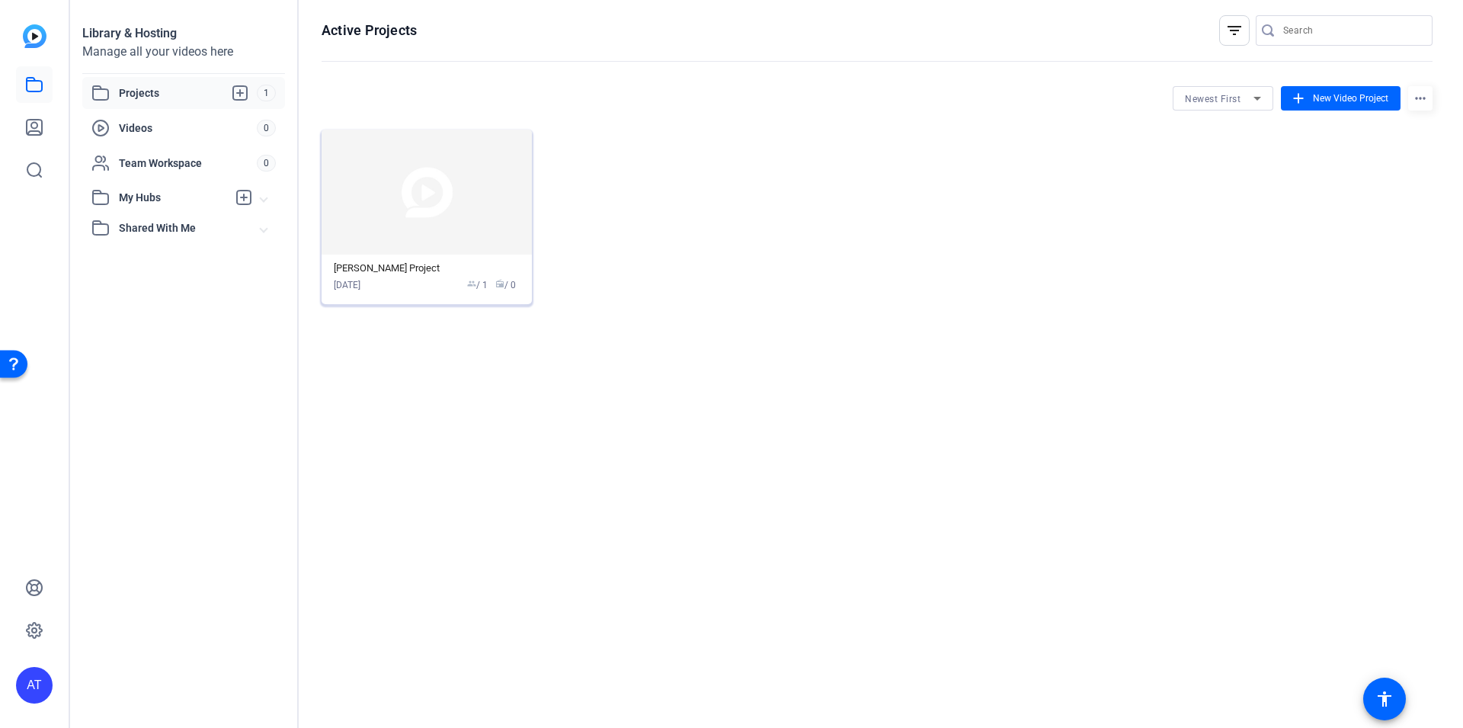
click at [451, 271] on div "Alice Project" at bounding box center [427, 268] width 186 height 12
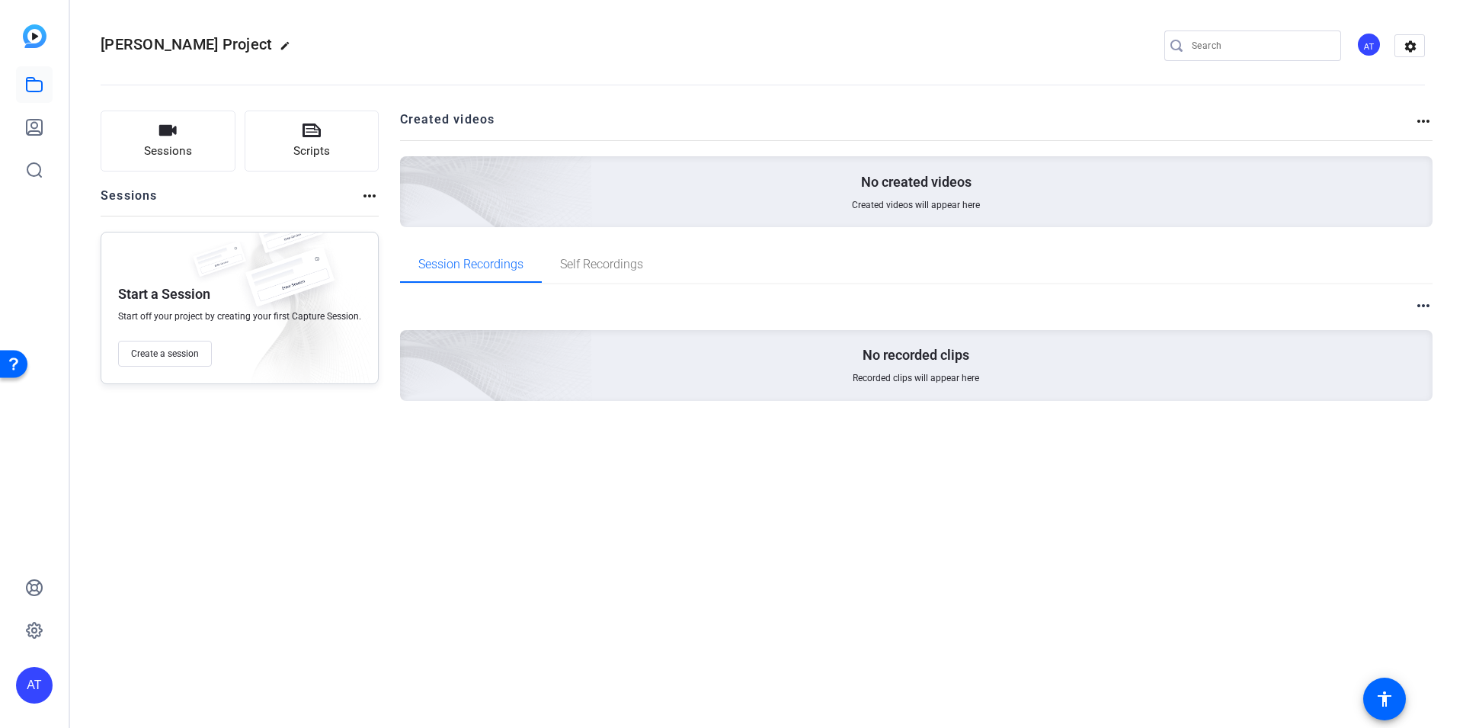
click at [1373, 50] on div "AT" at bounding box center [1369, 44] width 25 height 25
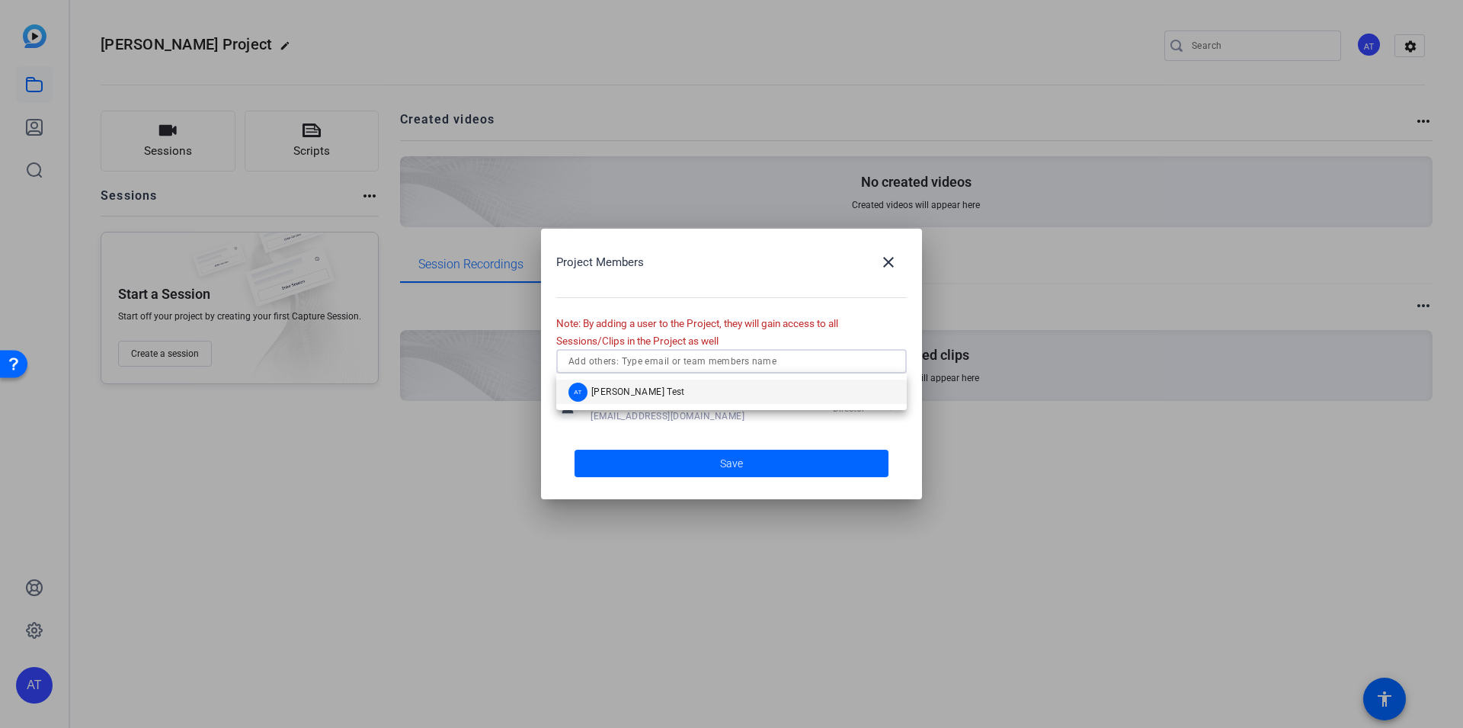
click at [667, 357] on input "text" at bounding box center [732, 361] width 326 height 18
click at [629, 391] on span "Alice Test" at bounding box center [638, 392] width 94 height 12
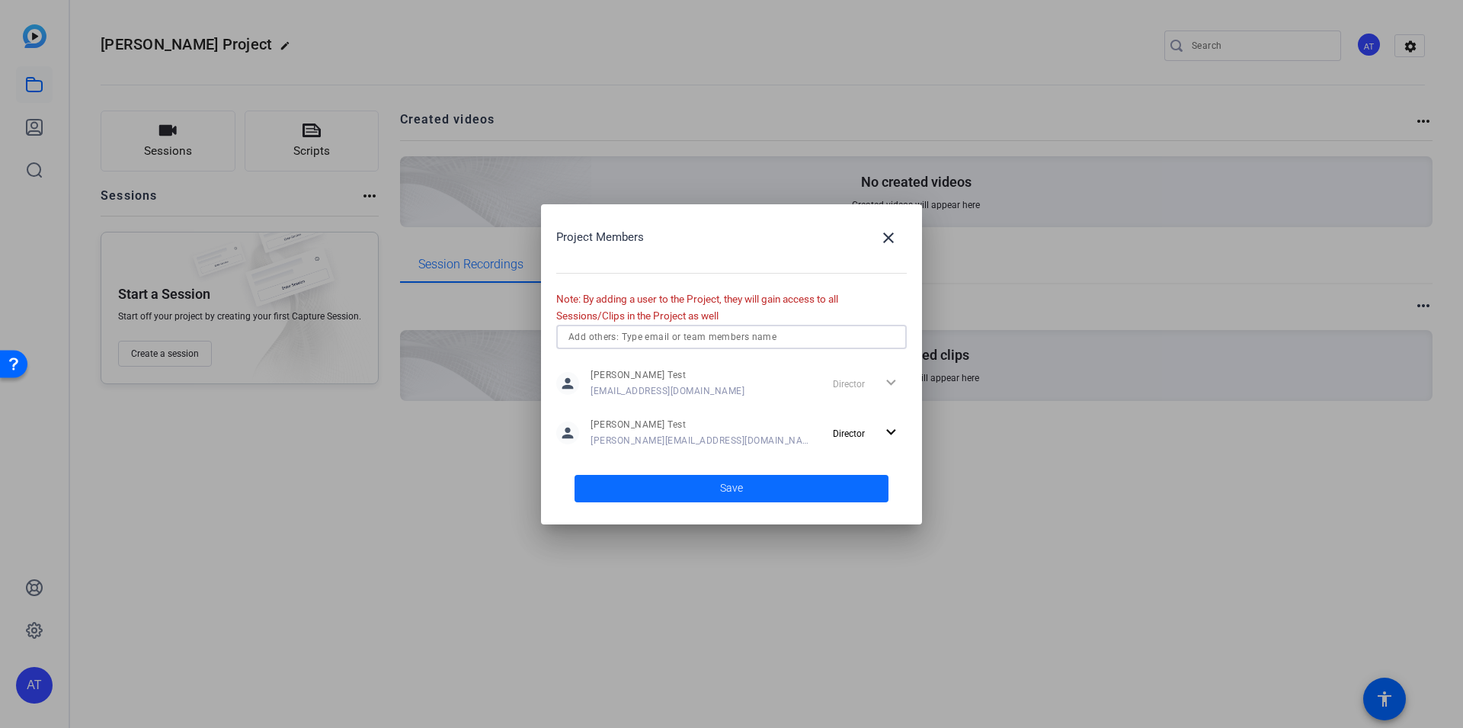
click at [707, 488] on span at bounding box center [732, 488] width 314 height 37
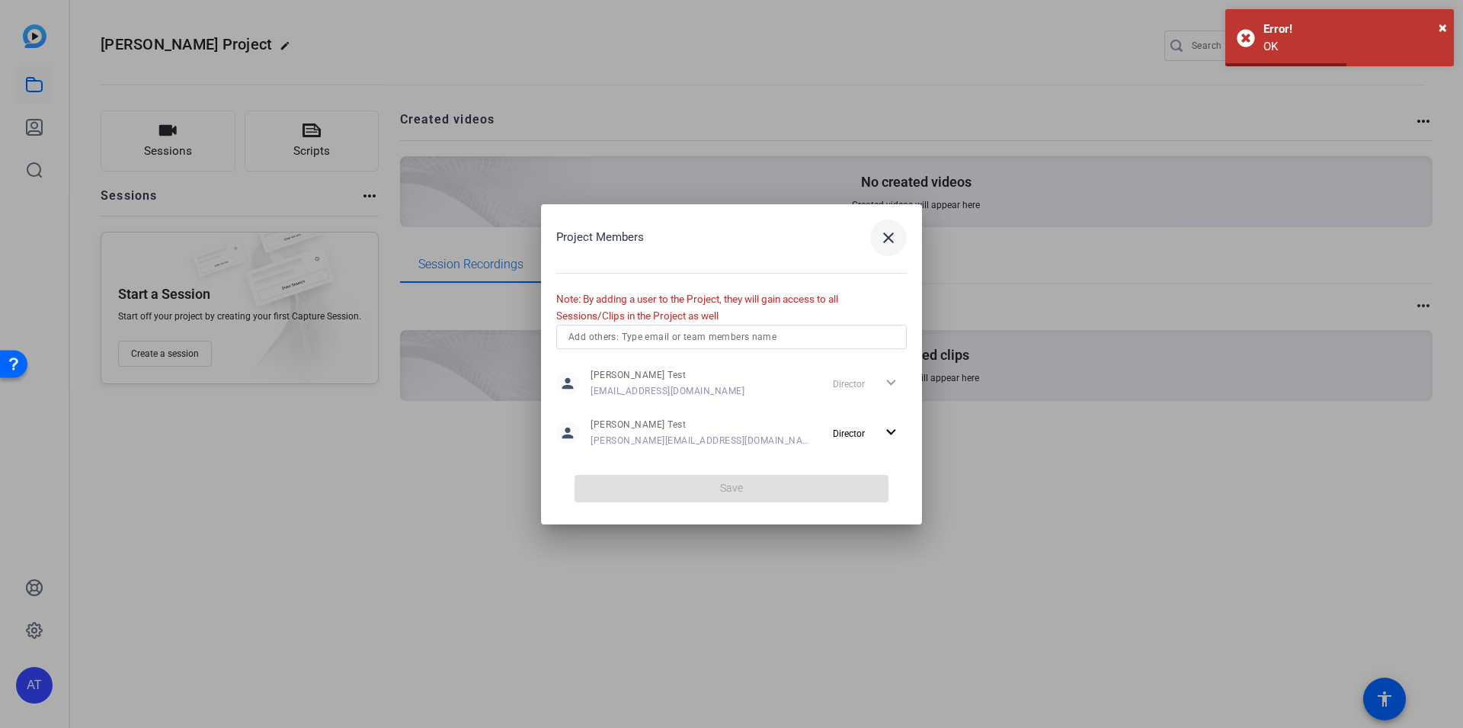
click at [886, 248] on span "button" at bounding box center [888, 237] width 37 height 37
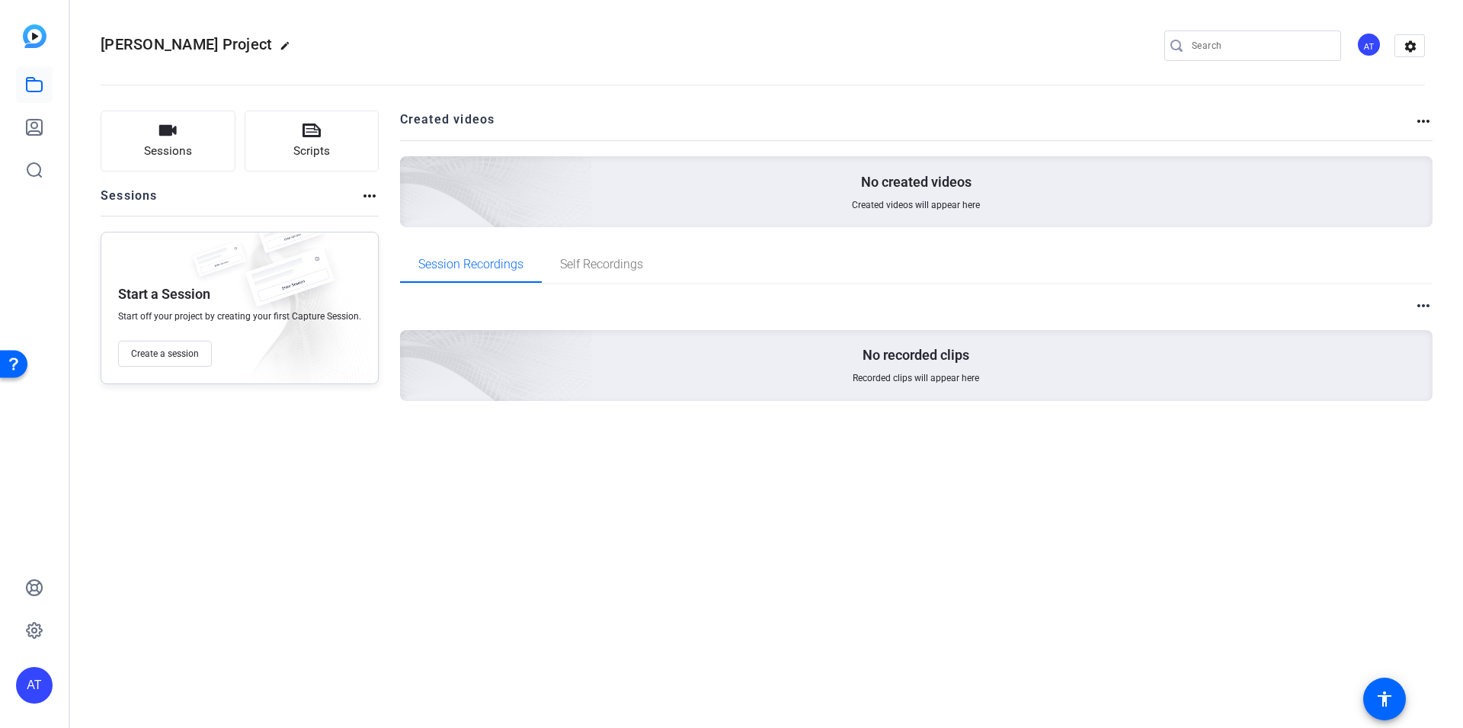
click at [1373, 47] on div "AT" at bounding box center [1369, 44] width 25 height 25
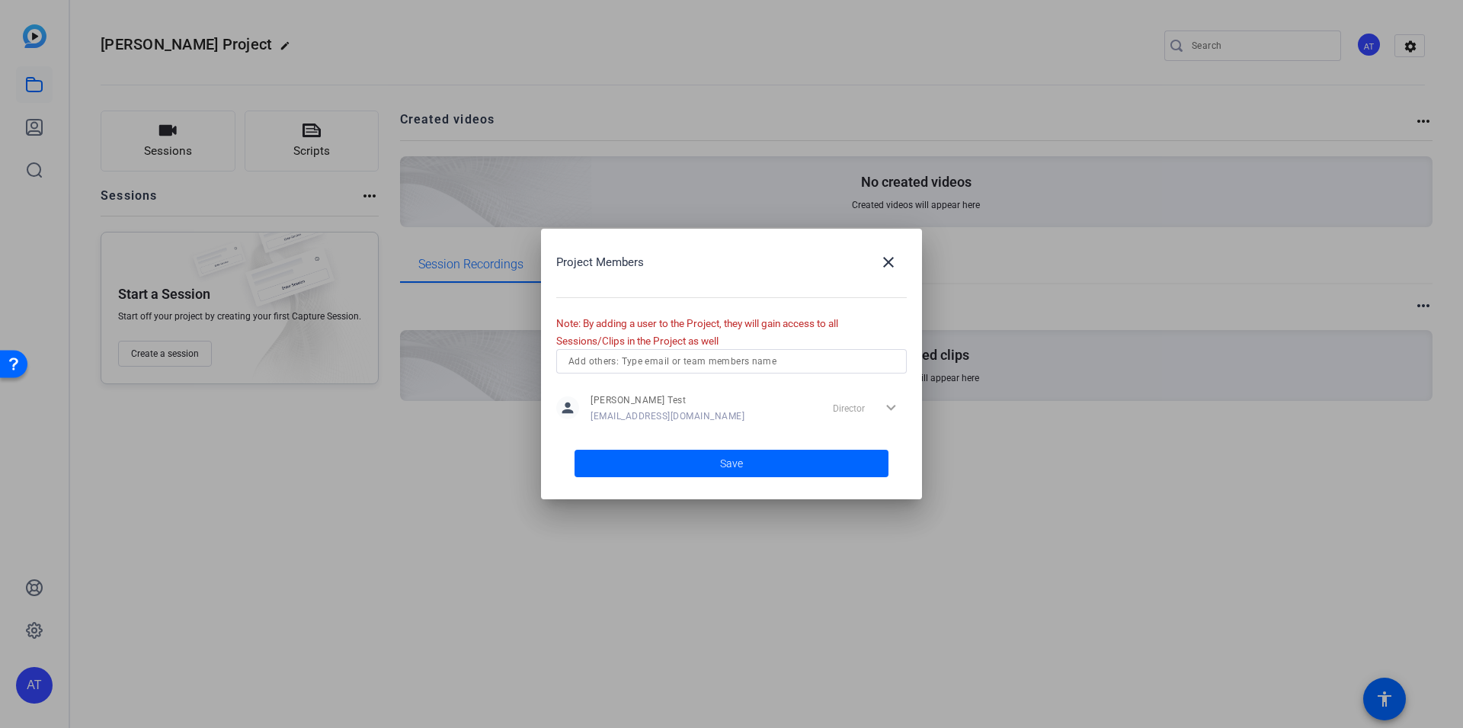
click at [739, 100] on div at bounding box center [731, 364] width 1463 height 728
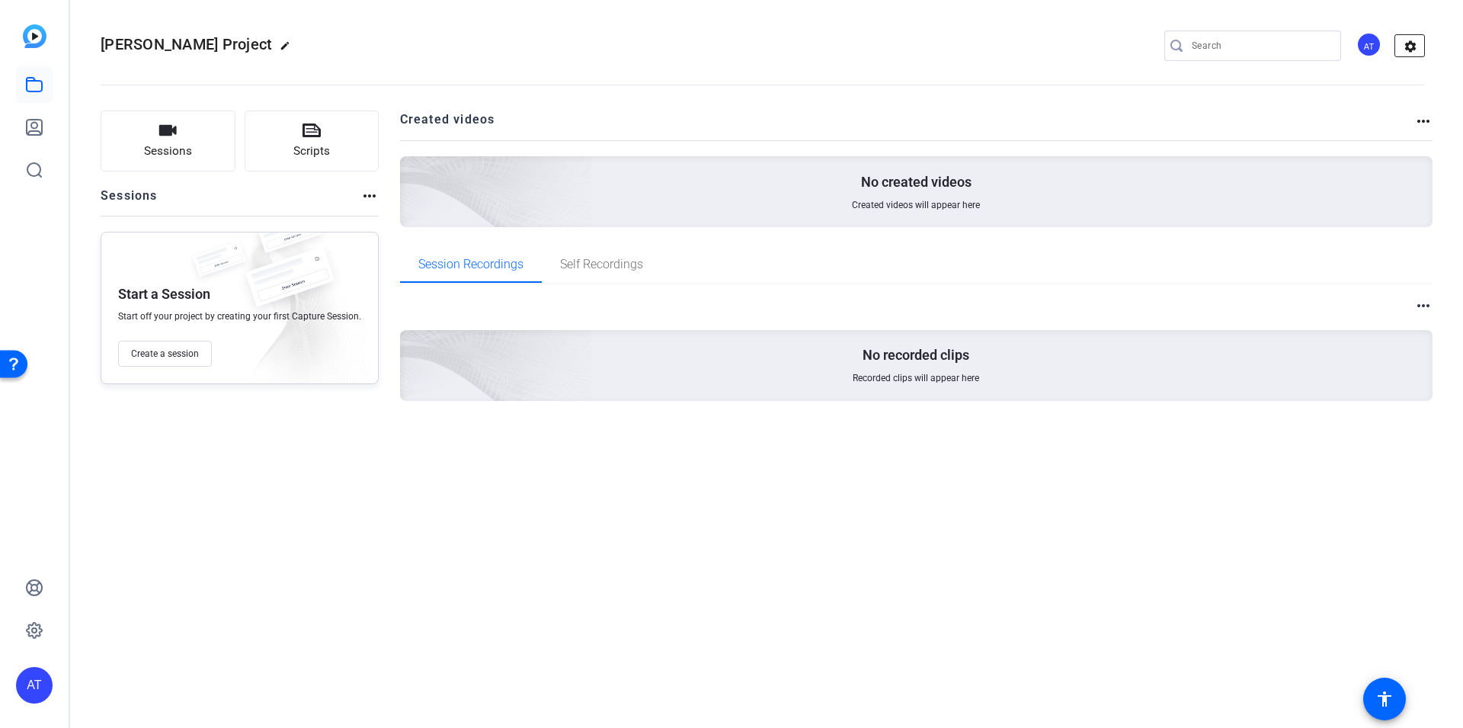
click at [1405, 46] on mat-icon "settings" at bounding box center [1410, 46] width 30 height 23
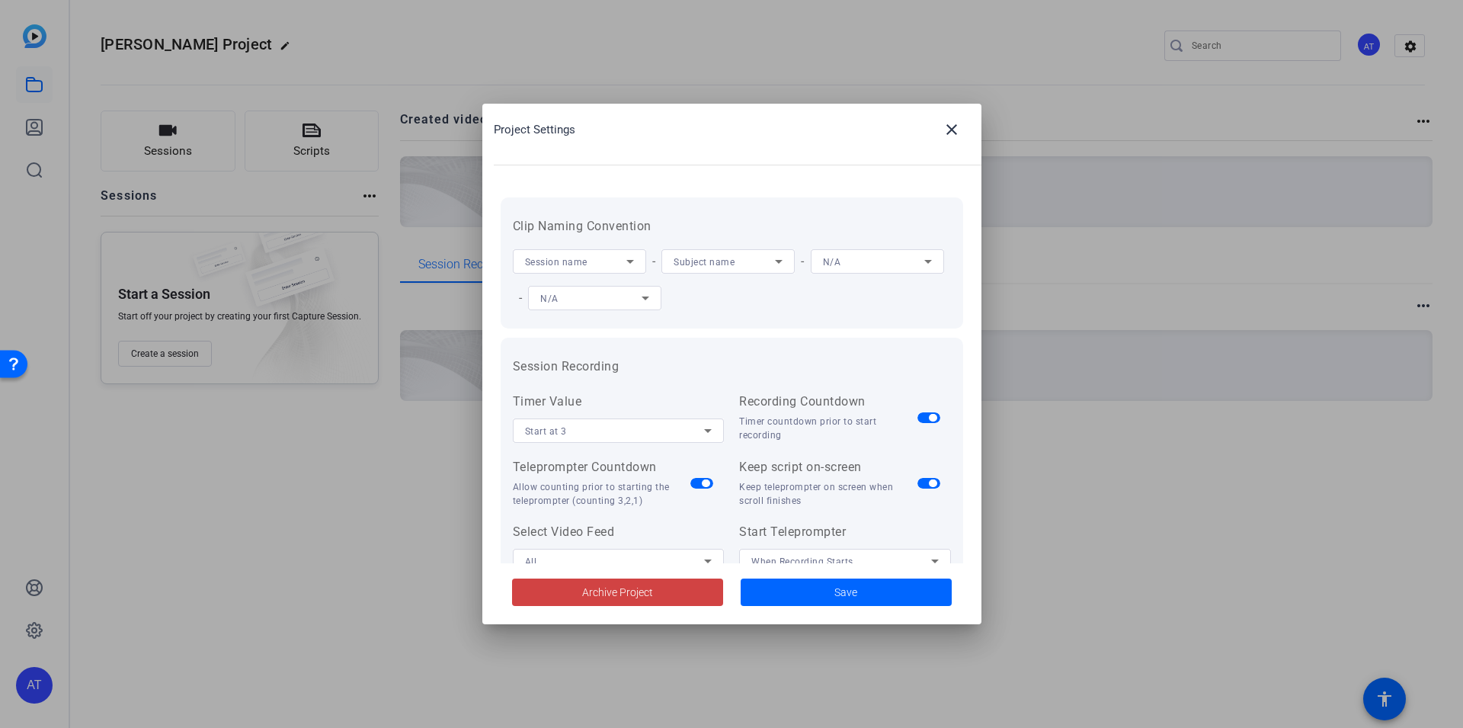
drag, startPoint x: 617, startPoint y: 618, endPoint x: 588, endPoint y: 651, distance: 43.7
click at [617, 619] on mat-dialog-actions "Archive Project Save" at bounding box center [731, 593] width 499 height 61
click at [963, 134] on span at bounding box center [952, 129] width 37 height 37
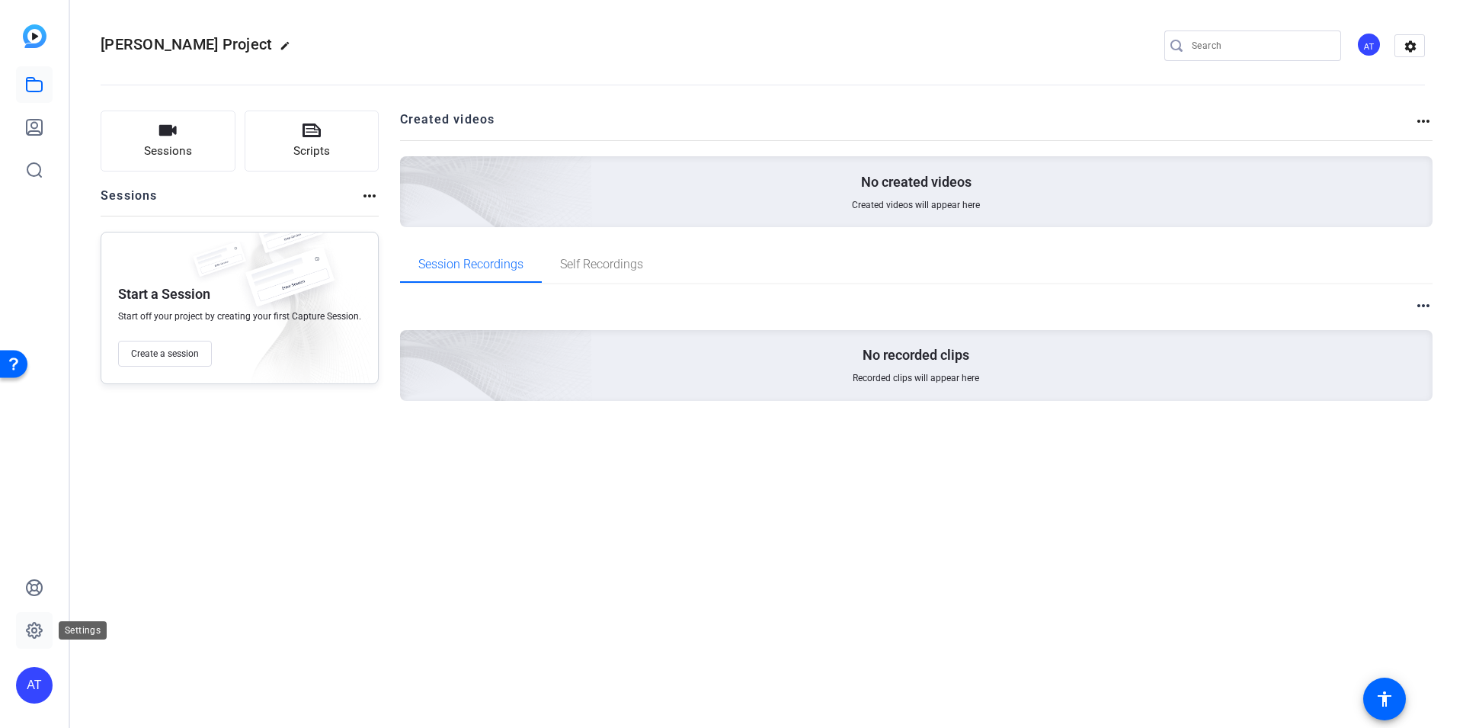
click at [31, 621] on icon at bounding box center [34, 630] width 18 height 18
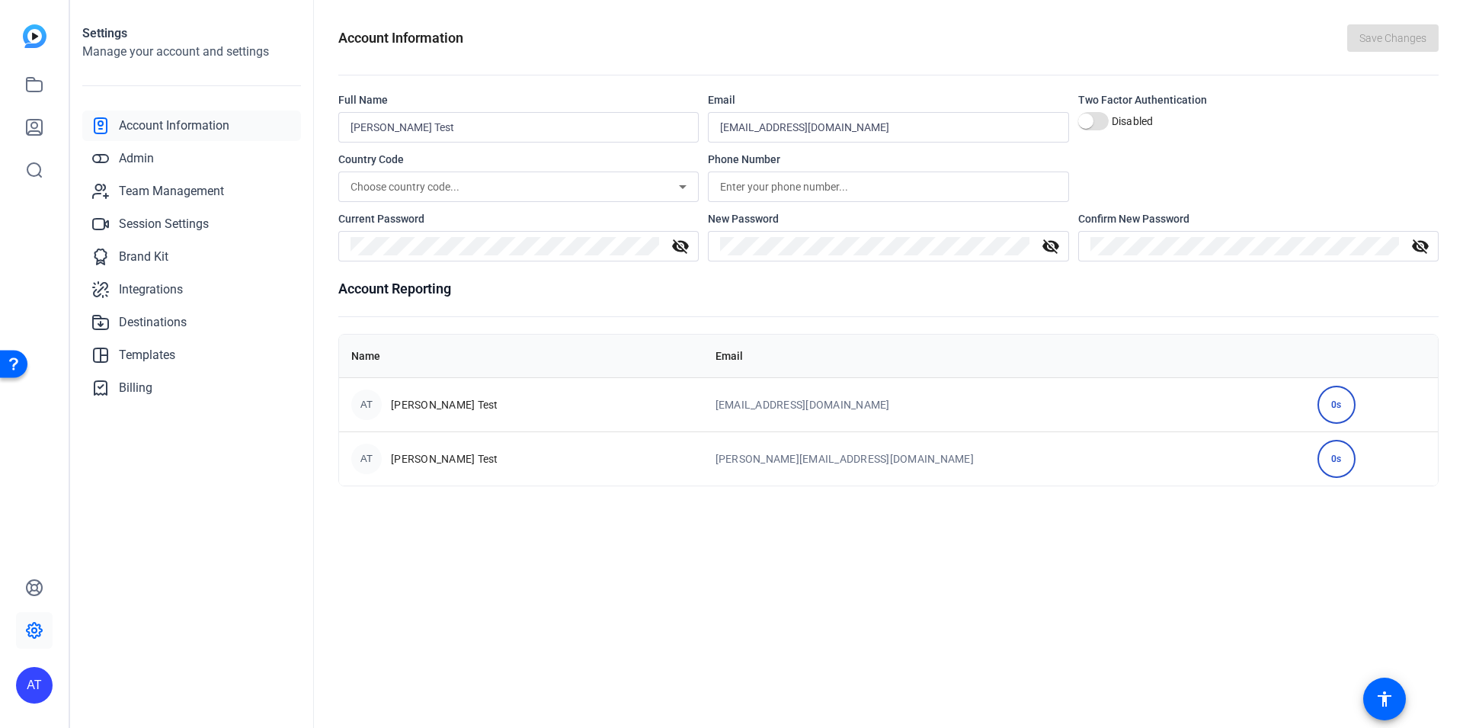
click at [42, 690] on div "AT" at bounding box center [34, 685] width 37 height 37
click at [184, 666] on span at bounding box center [202, 648] width 37 height 37
